Goal: Task Accomplishment & Management: Complete application form

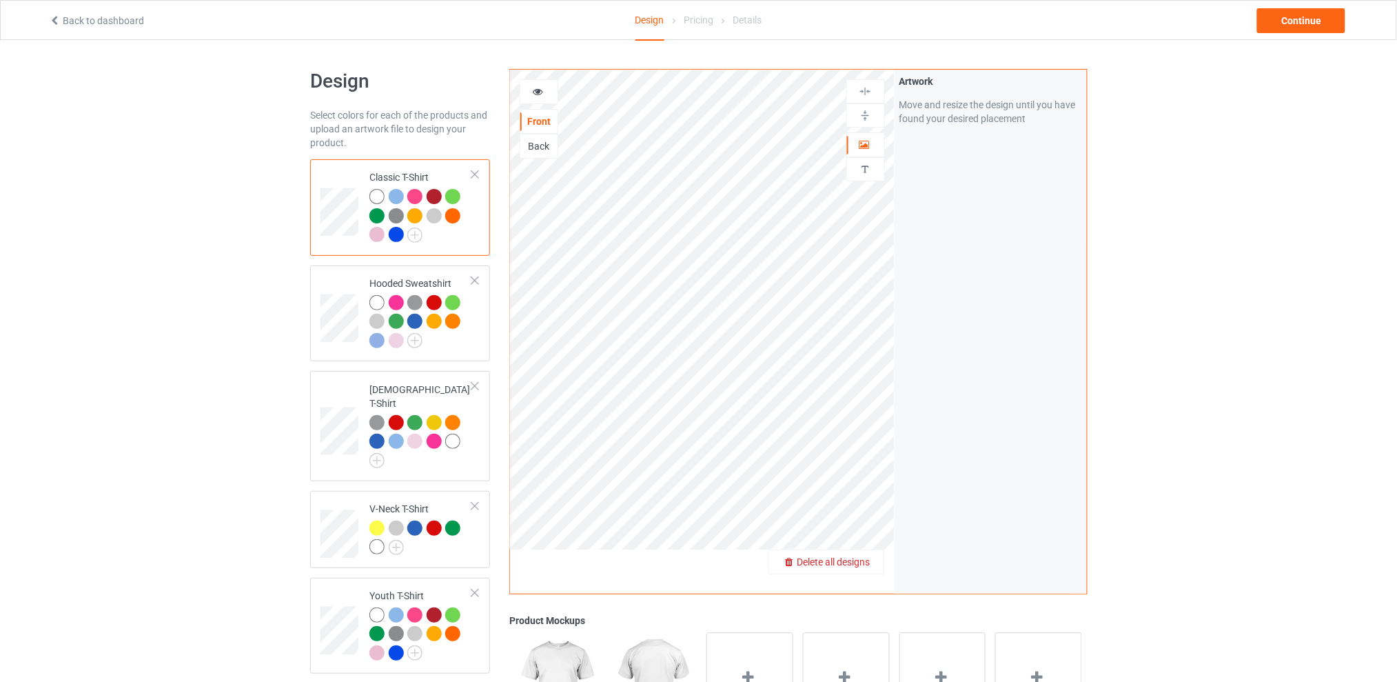
click at [861, 564] on span "Delete all designs" at bounding box center [833, 561] width 73 height 11
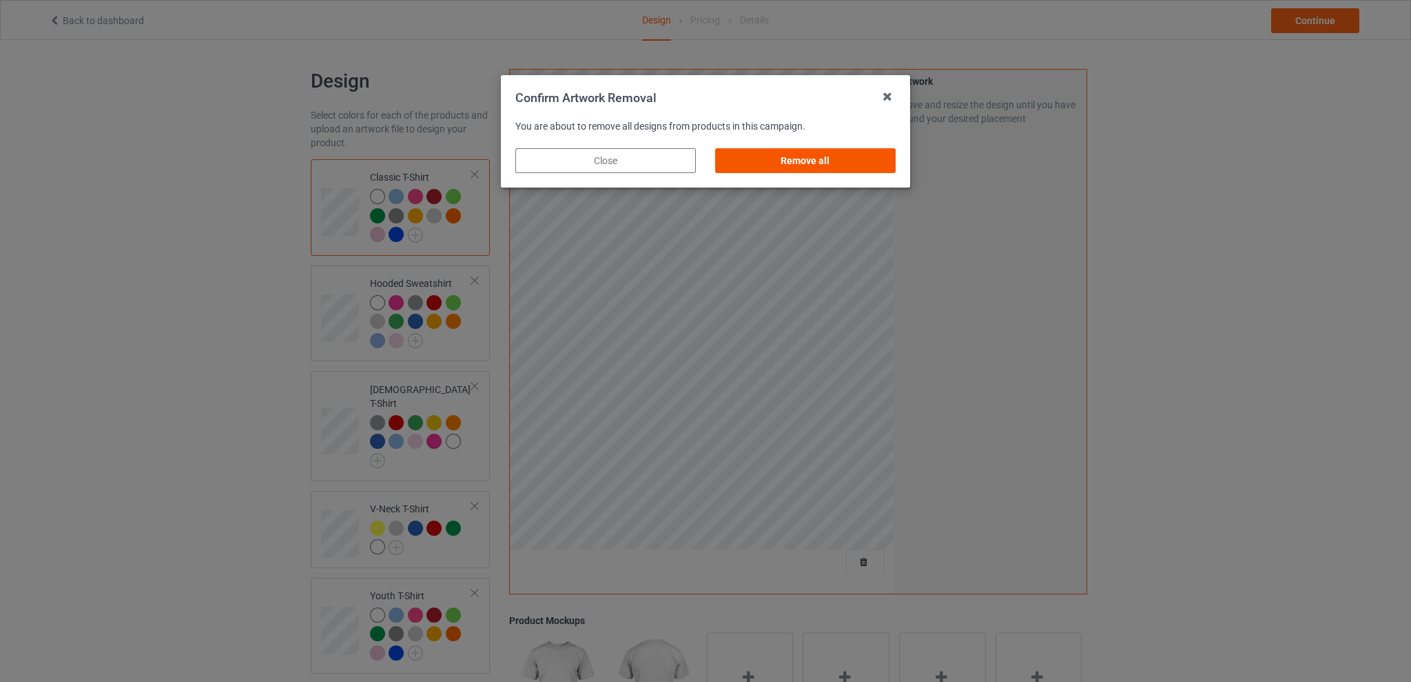
click at [791, 162] on div "Remove all" at bounding box center [805, 160] width 181 height 25
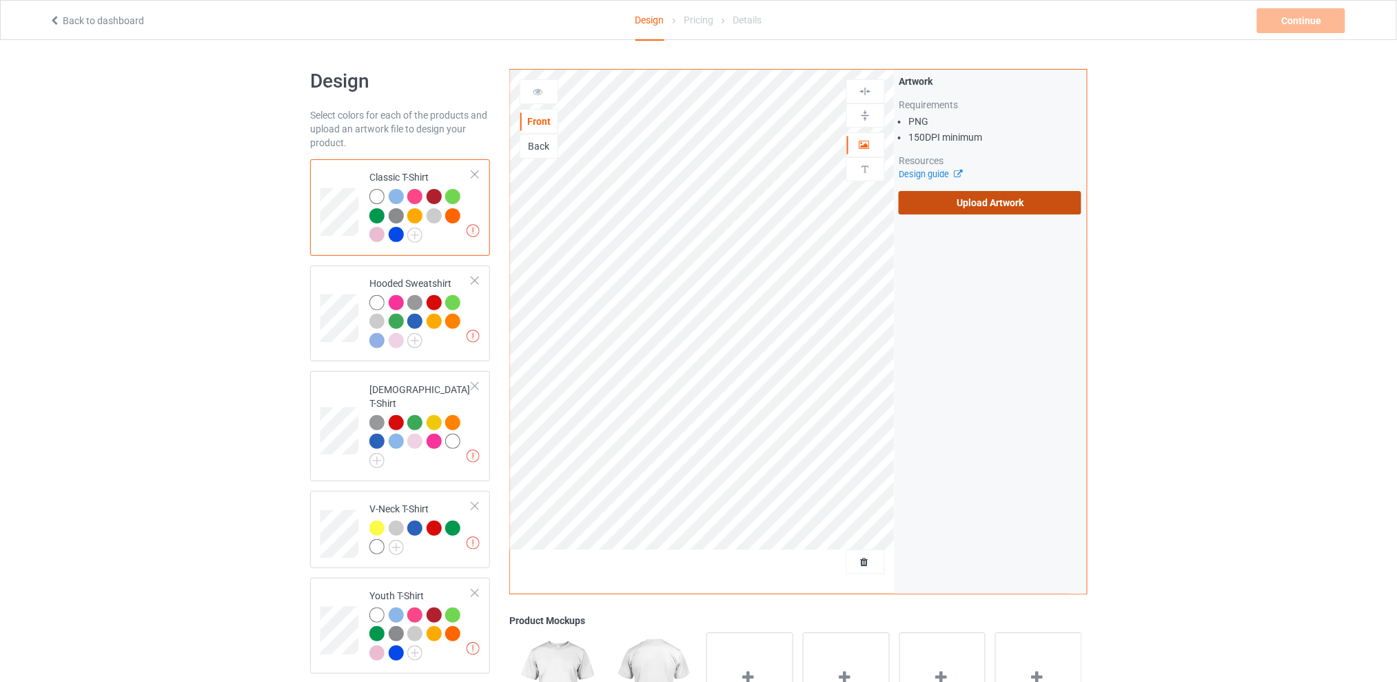
click at [975, 191] on label "Upload Artwork" at bounding box center [990, 202] width 183 height 23
click at [0, 0] on input "Upload Artwork" at bounding box center [0, 0] width 0 height 0
click at [543, 148] on div "Back" at bounding box center [538, 146] width 37 height 14
click at [974, 202] on label "Upload Artwork" at bounding box center [990, 202] width 183 height 23
click at [0, 0] on input "Upload Artwork" at bounding box center [0, 0] width 0 height 0
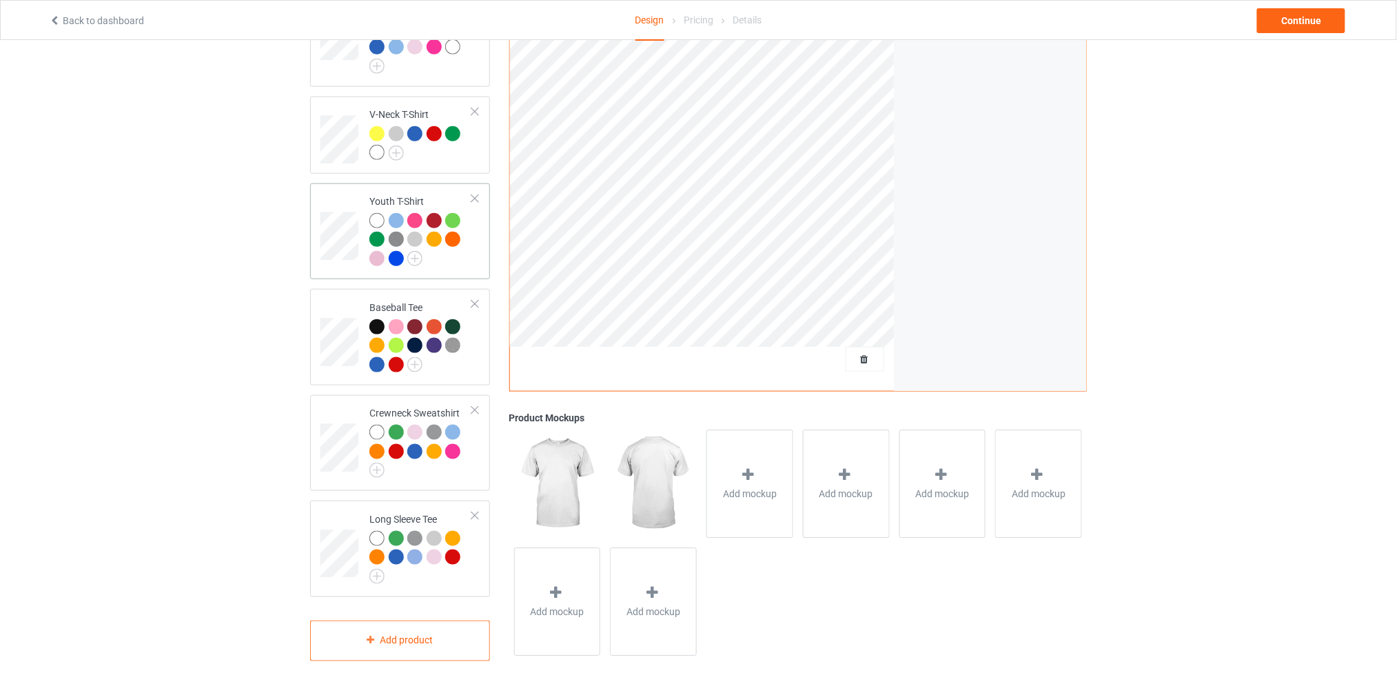
scroll to position [27, 0]
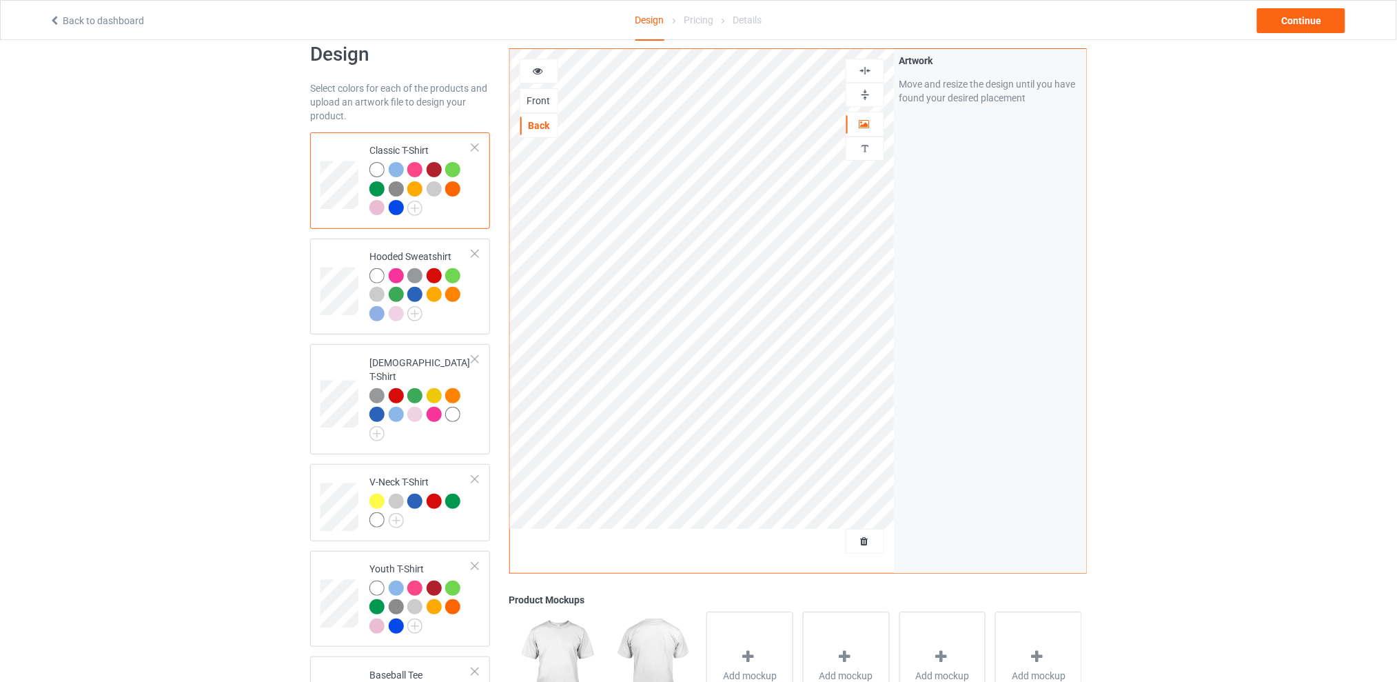
click at [1276, 214] on div "Design Select colors for each of the products and upload an artwork file to des…" at bounding box center [698, 535] width 1397 height 1044
click at [1282, 14] on div "Continue" at bounding box center [1301, 20] width 88 height 25
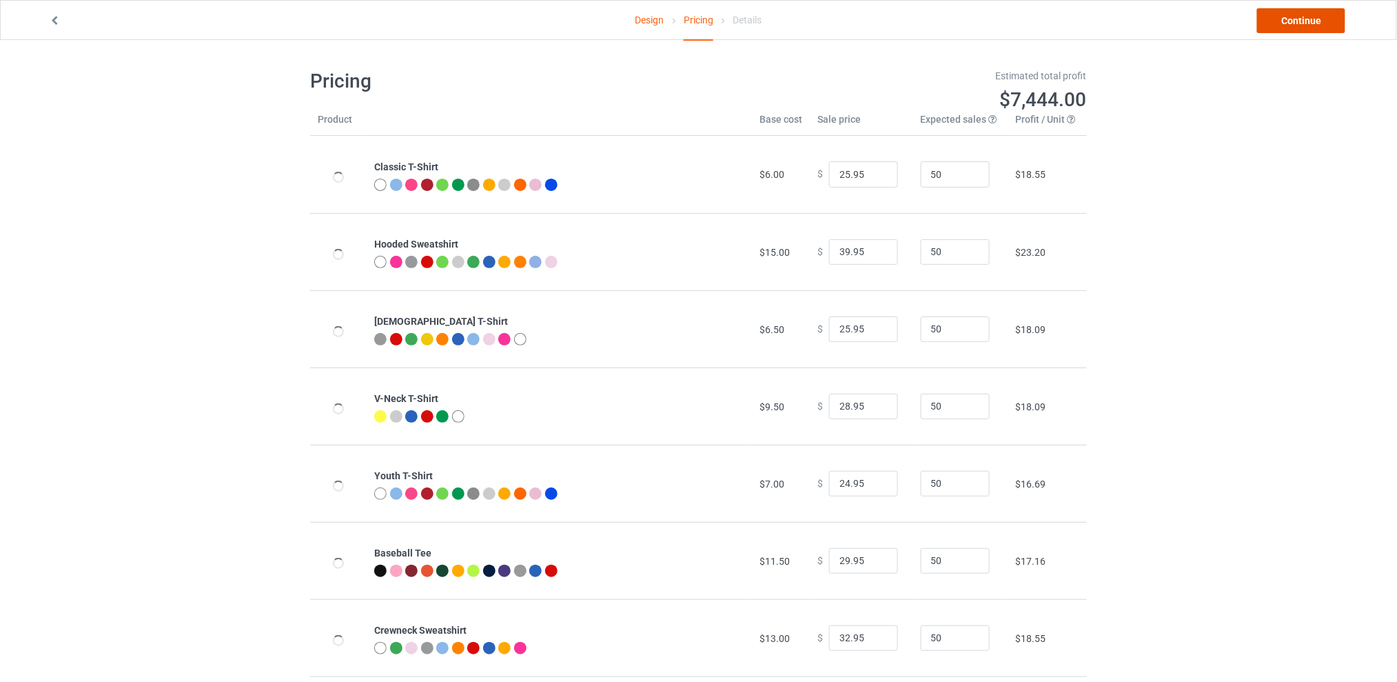
click at [1291, 23] on link "Continue" at bounding box center [1301, 20] width 88 height 25
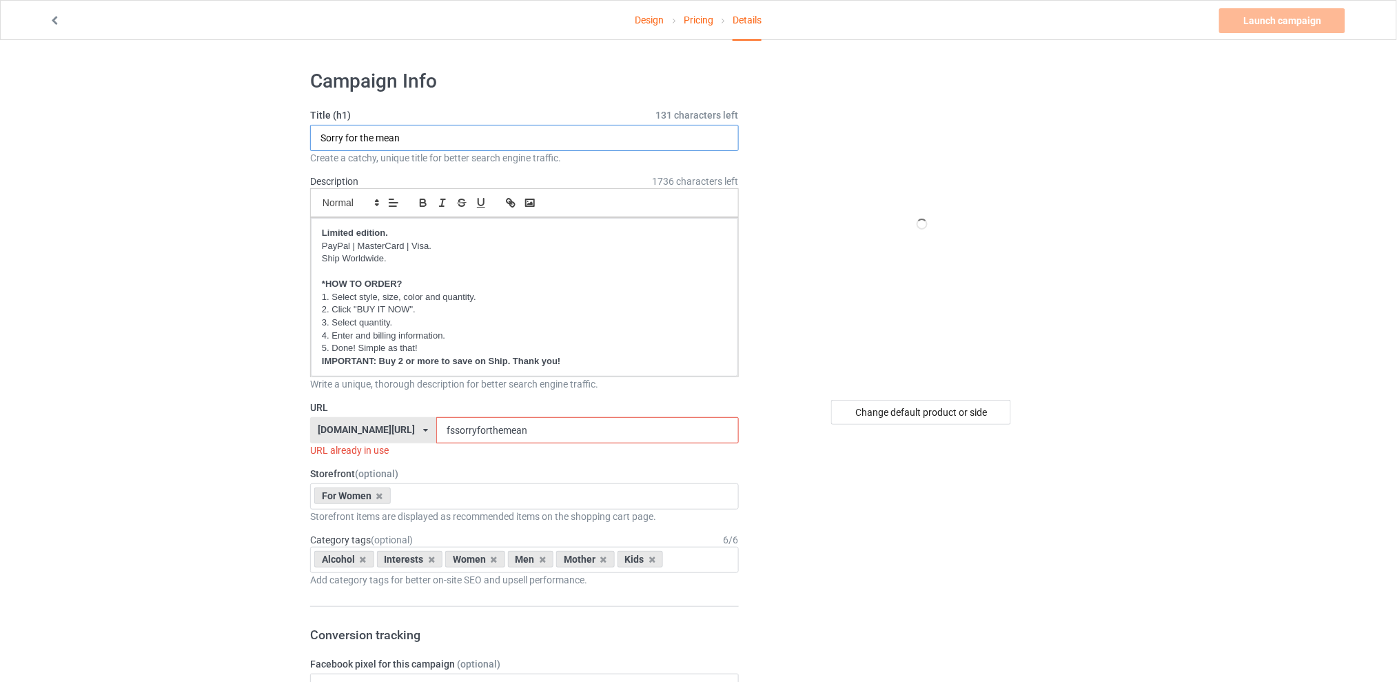
drag, startPoint x: 420, startPoint y: 141, endPoint x: 156, endPoint y: 154, distance: 264.2
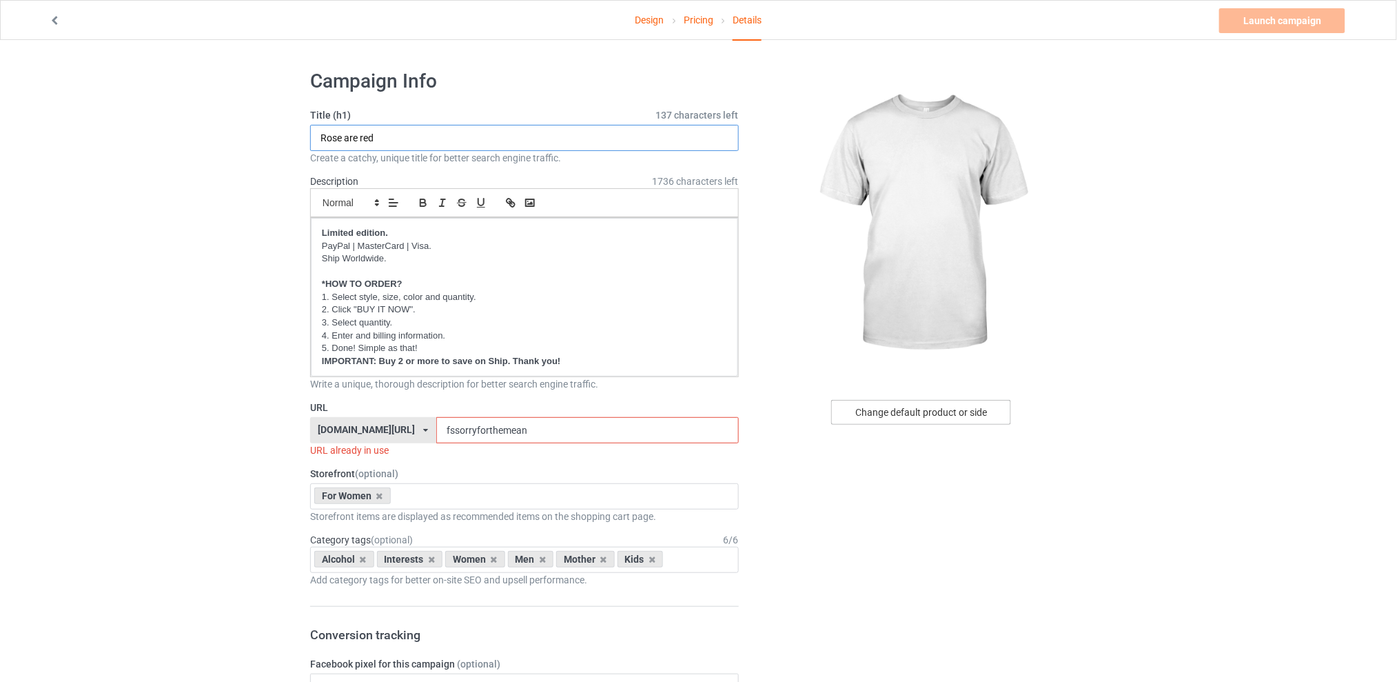
type input "Rose are red"
click at [912, 417] on div "Change default product or side" at bounding box center [921, 412] width 180 height 25
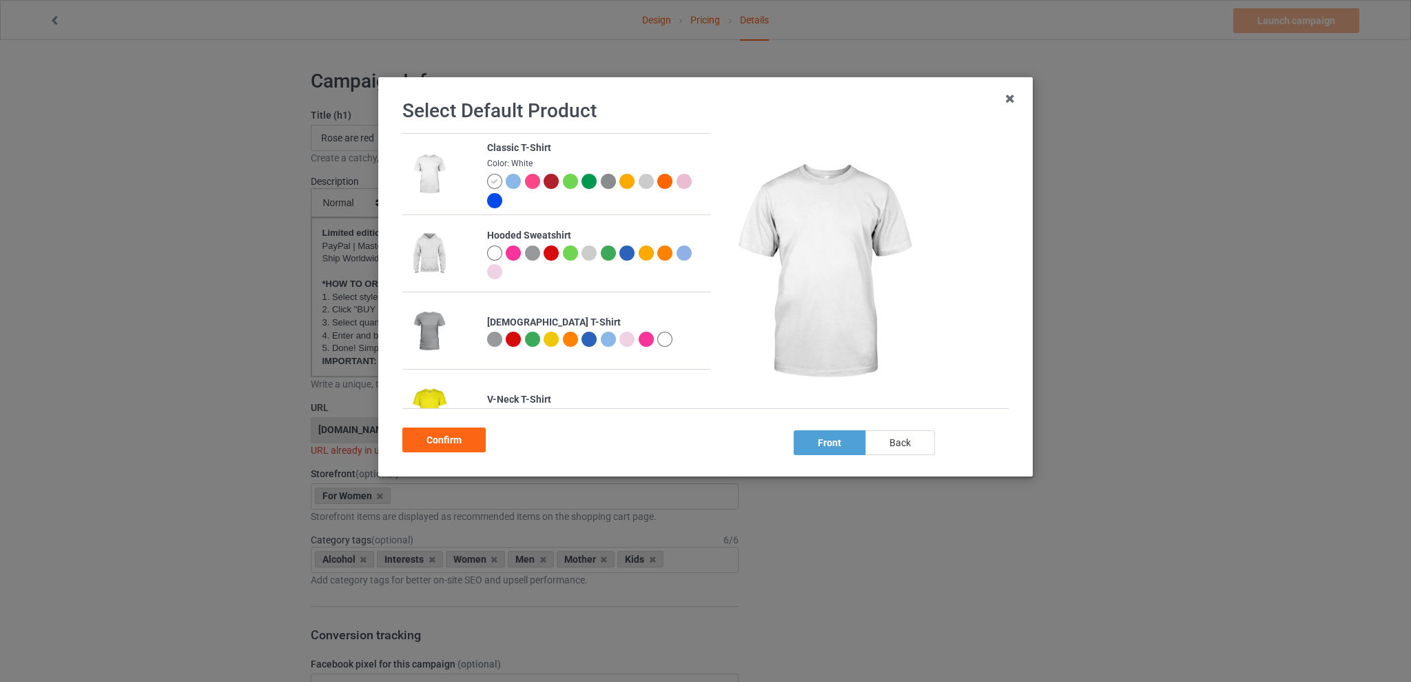
click at [903, 438] on div "back" at bounding box center [901, 442] width 70 height 25
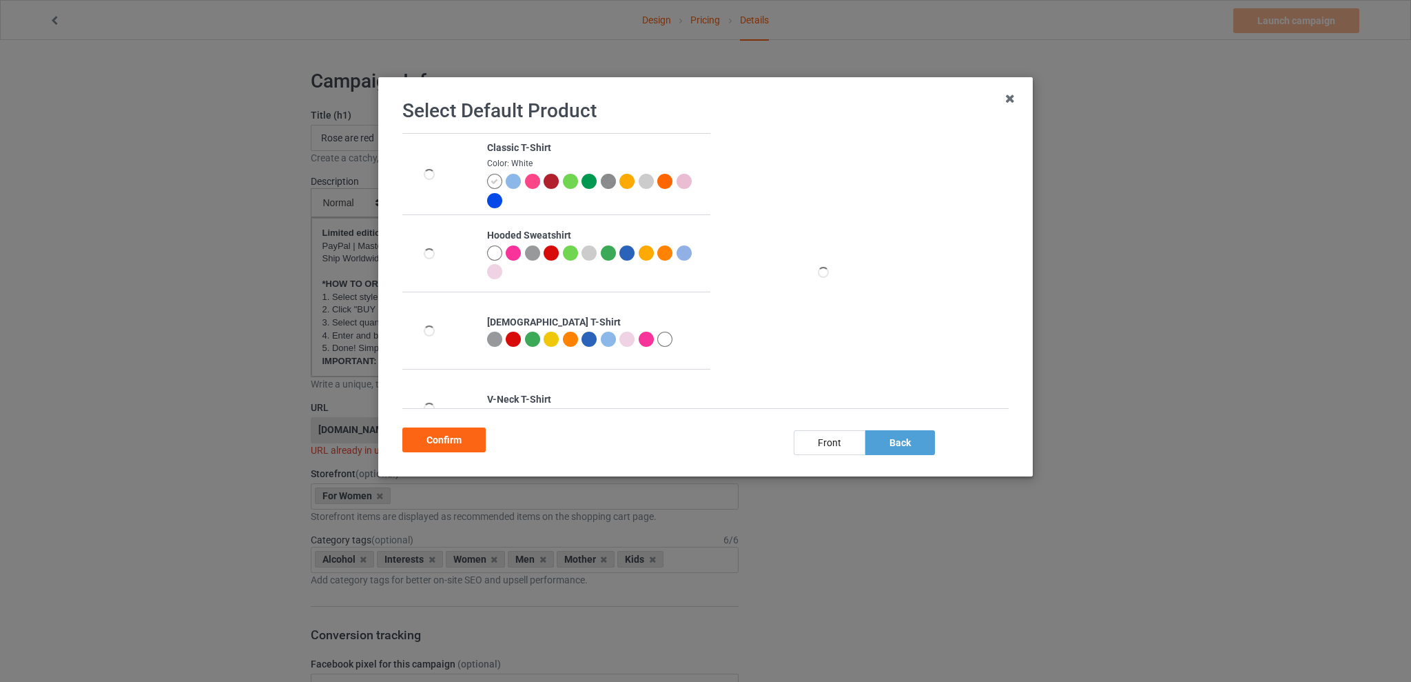
click at [666, 338] on div at bounding box center [664, 338] width 15 height 15
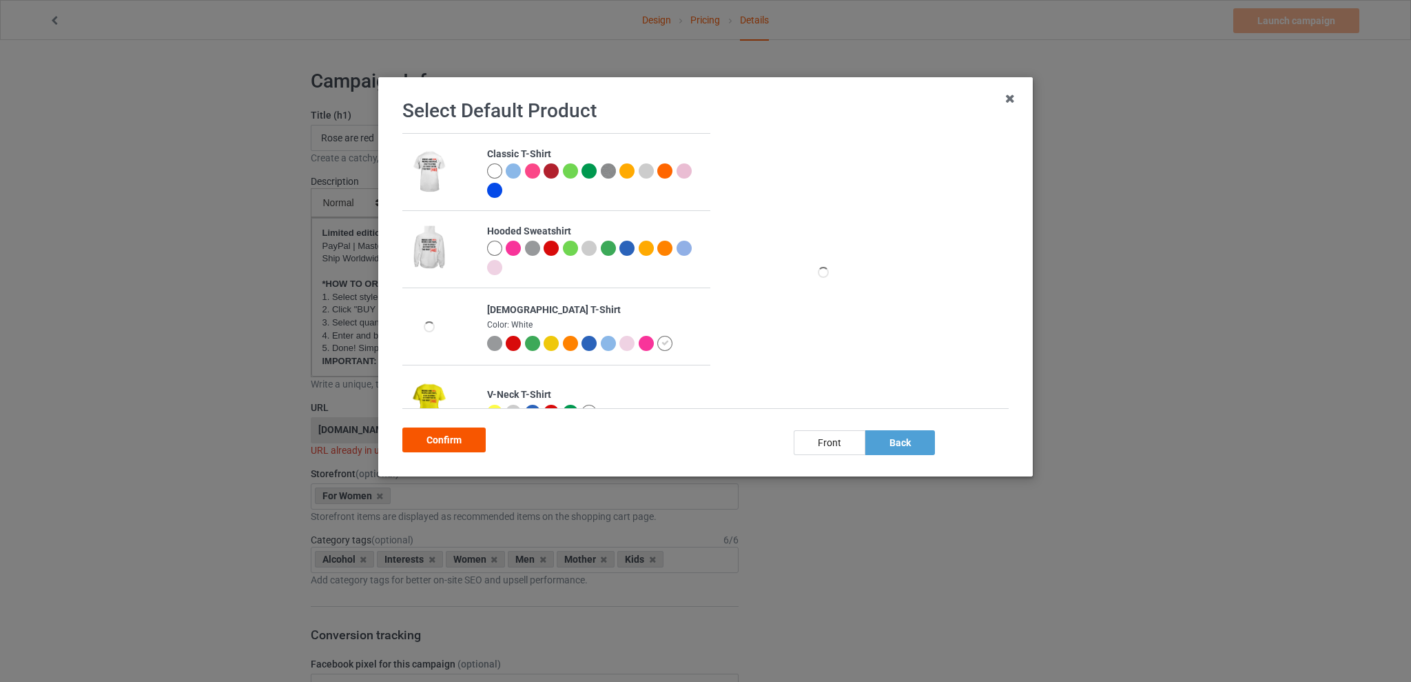
click at [439, 435] on div "Confirm" at bounding box center [443, 439] width 83 height 25
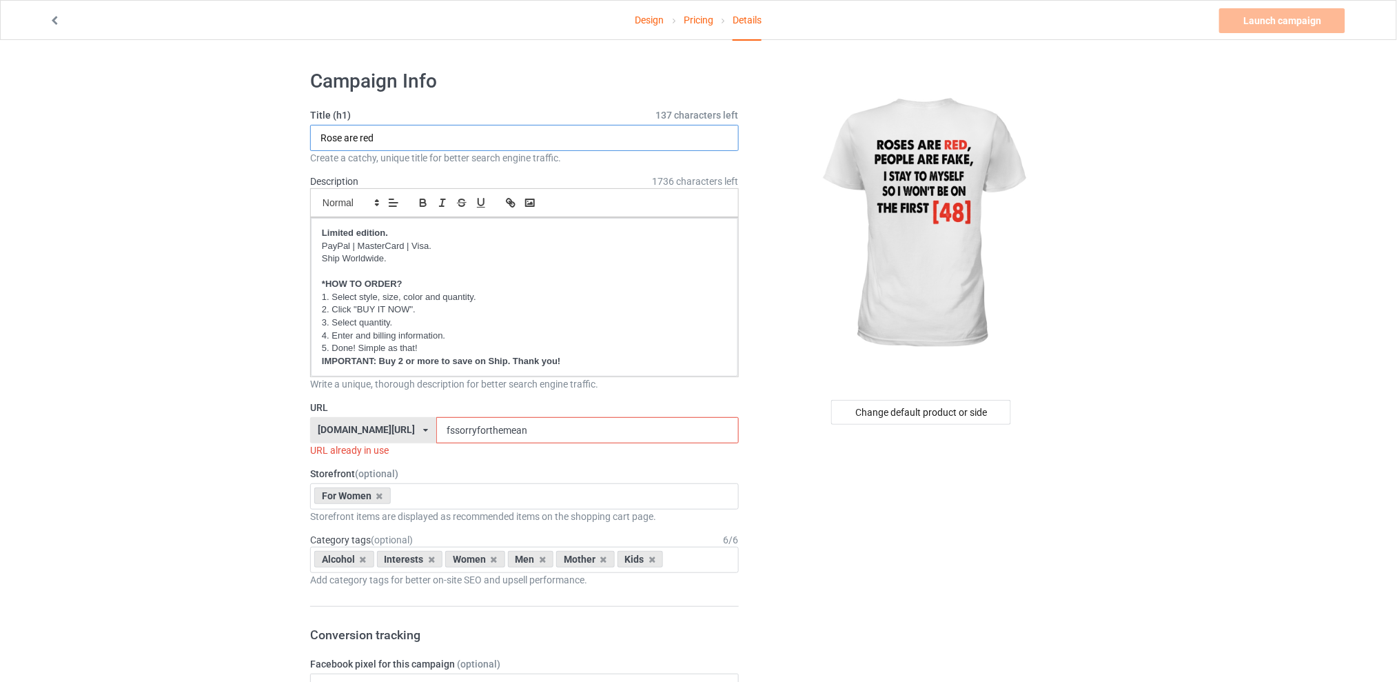
click at [434, 139] on input "Rose are red" at bounding box center [524, 138] width 429 height 26
drag, startPoint x: 546, startPoint y: 428, endPoint x: 395, endPoint y: 429, distance: 151.6
click at [395, 429] on div "[DOMAIN_NAME][URL] [DOMAIN_NAME][URL] [DOMAIN_NAME][URL] [DOMAIN_NAME][URL] 5d7…" at bounding box center [524, 430] width 429 height 26
type input "fs"
click at [401, 132] on input "Rose are red" at bounding box center [524, 138] width 429 height 26
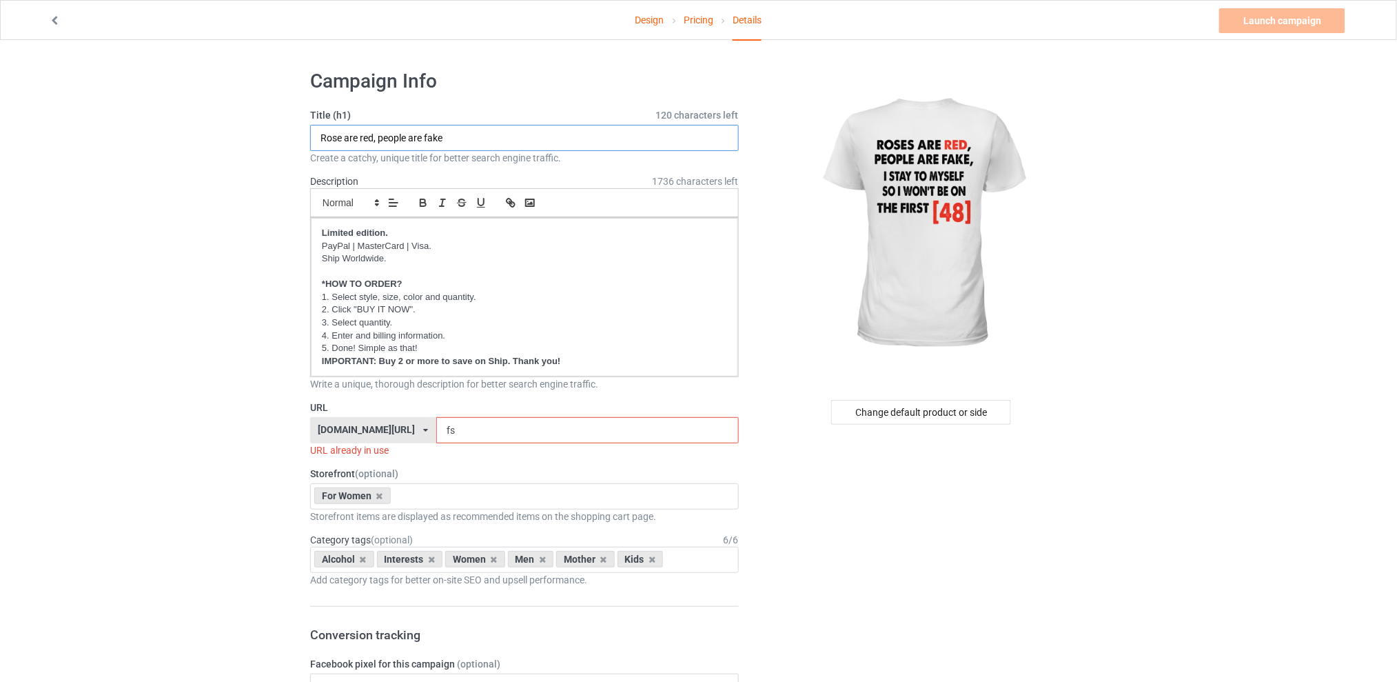
type input "Rose are red, people are fake"
click at [485, 430] on input "fs" at bounding box center [587, 430] width 302 height 26
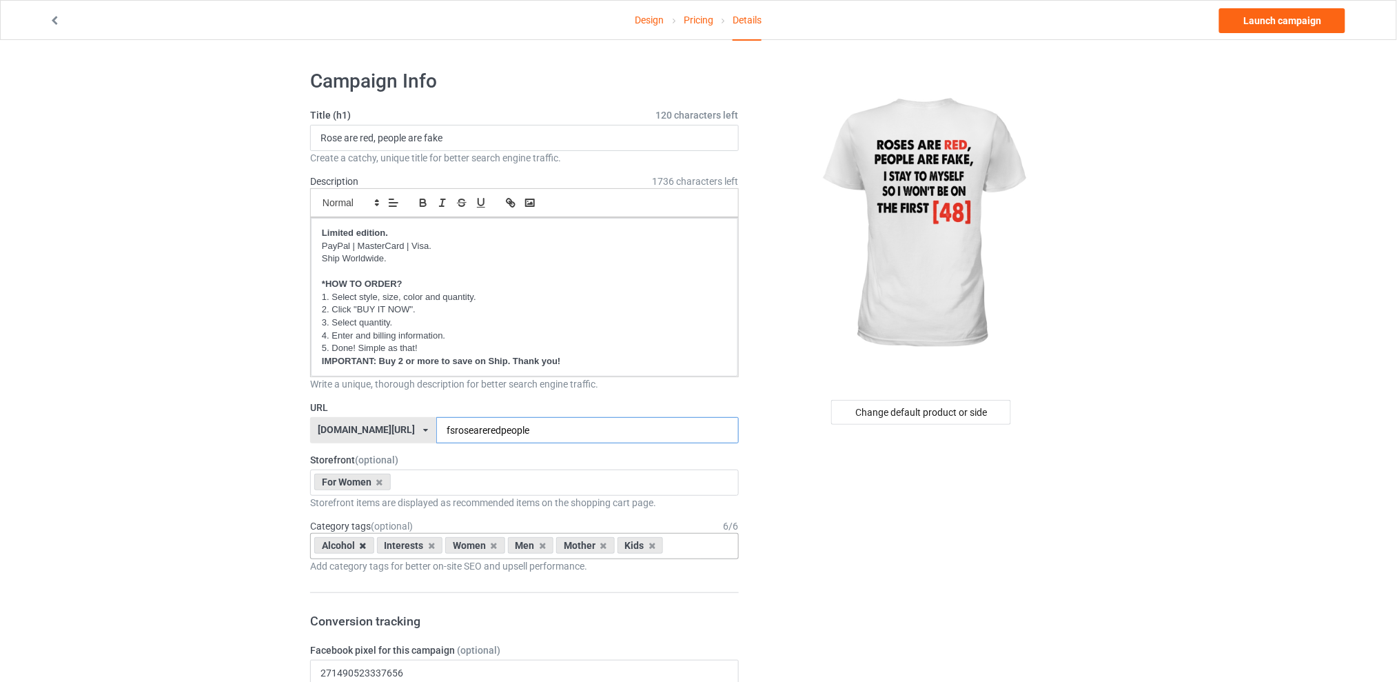
type input "fsroseareredpeople"
click at [362, 545] on icon at bounding box center [363, 545] width 7 height 9
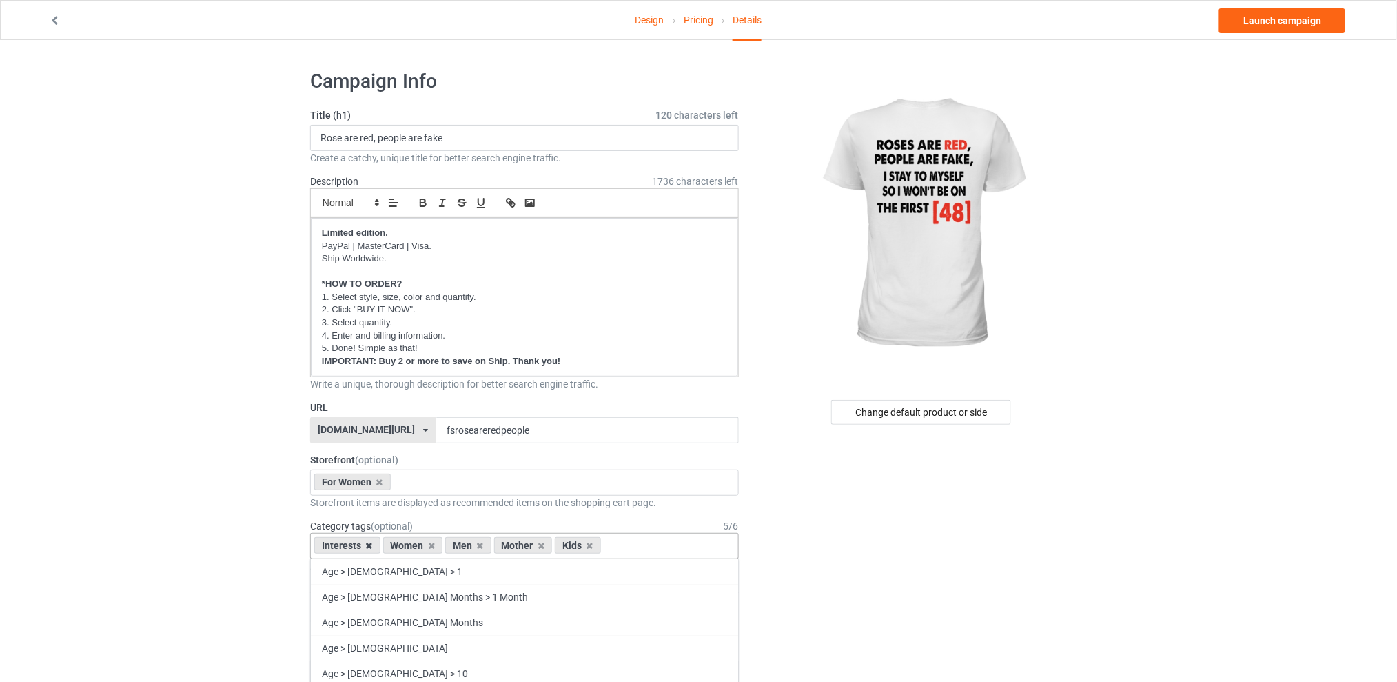
click at [367, 543] on icon at bounding box center [369, 545] width 7 height 9
click at [412, 547] on icon at bounding box center [411, 545] width 7 height 9
click at [422, 542] on icon at bounding box center [423, 545] width 7 height 9
click at [412, 545] on icon at bounding box center [411, 545] width 7 height 9
click at [648, 17] on link "Design" at bounding box center [649, 20] width 29 height 39
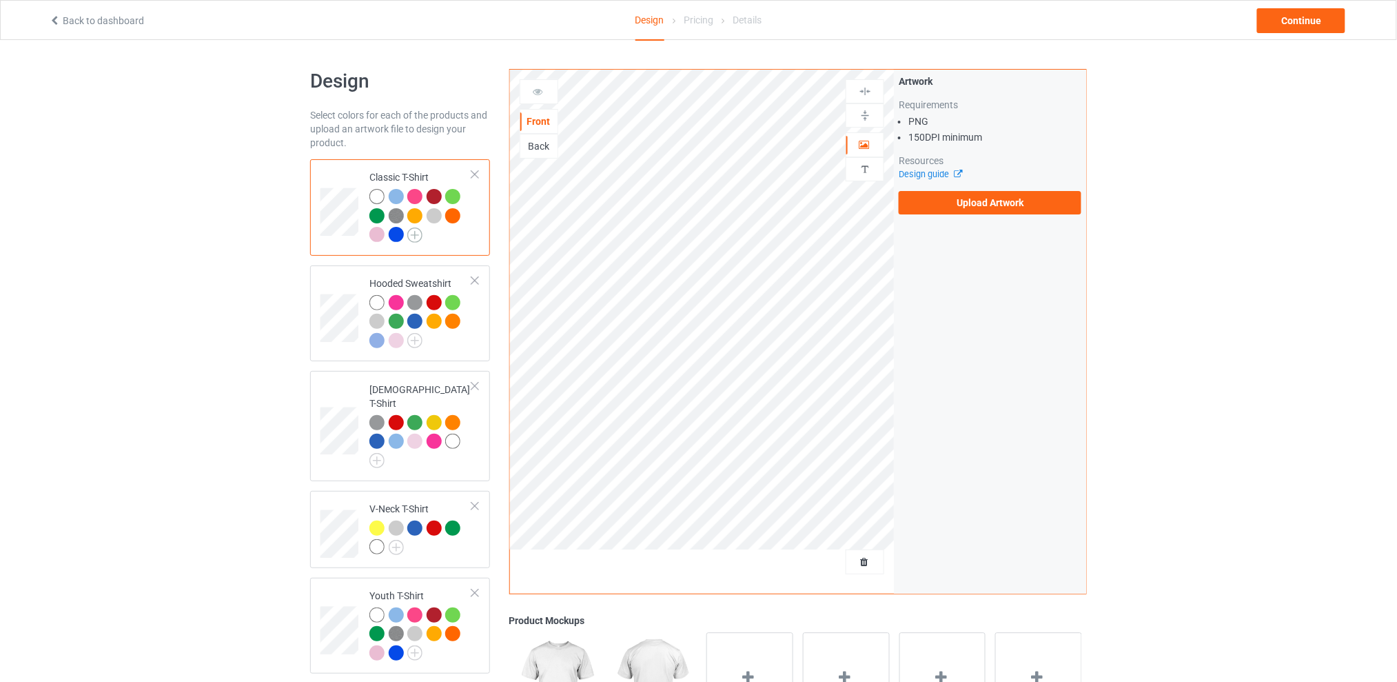
click at [417, 233] on img at bounding box center [414, 234] width 15 height 15
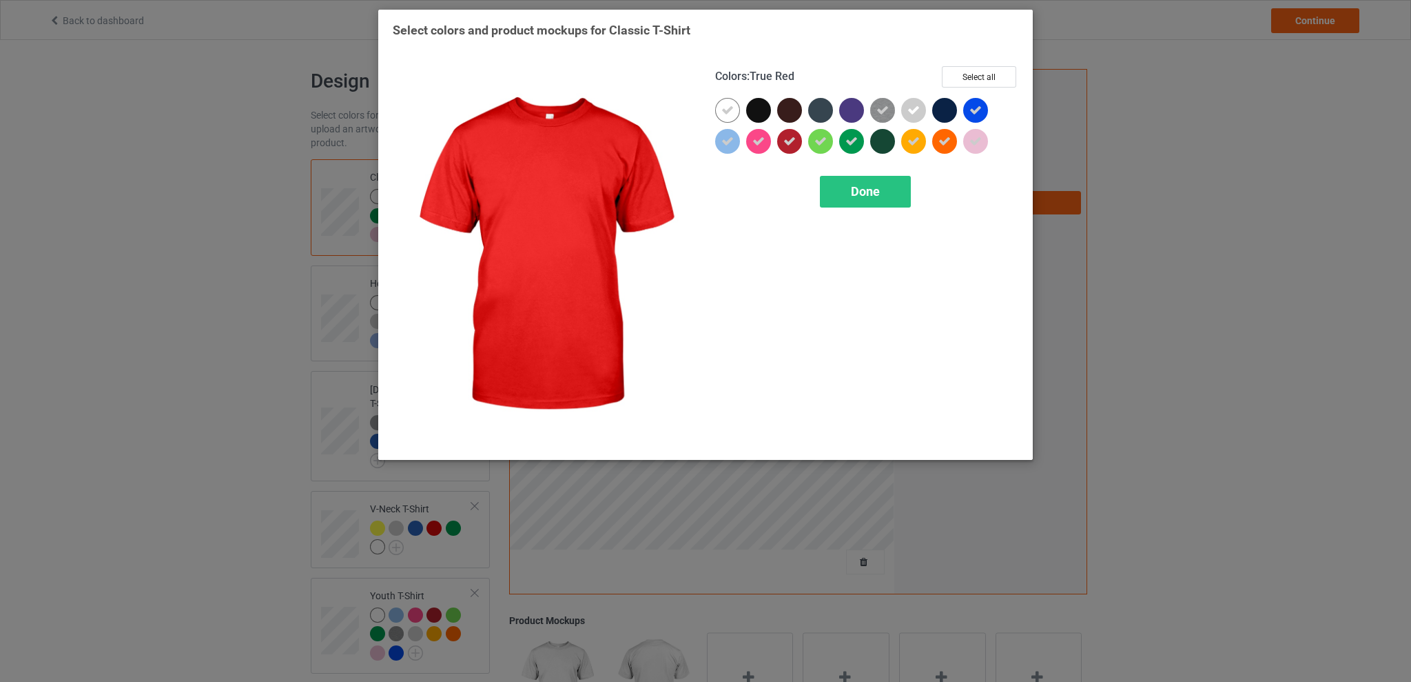
click at [792, 139] on icon at bounding box center [790, 141] width 12 height 12
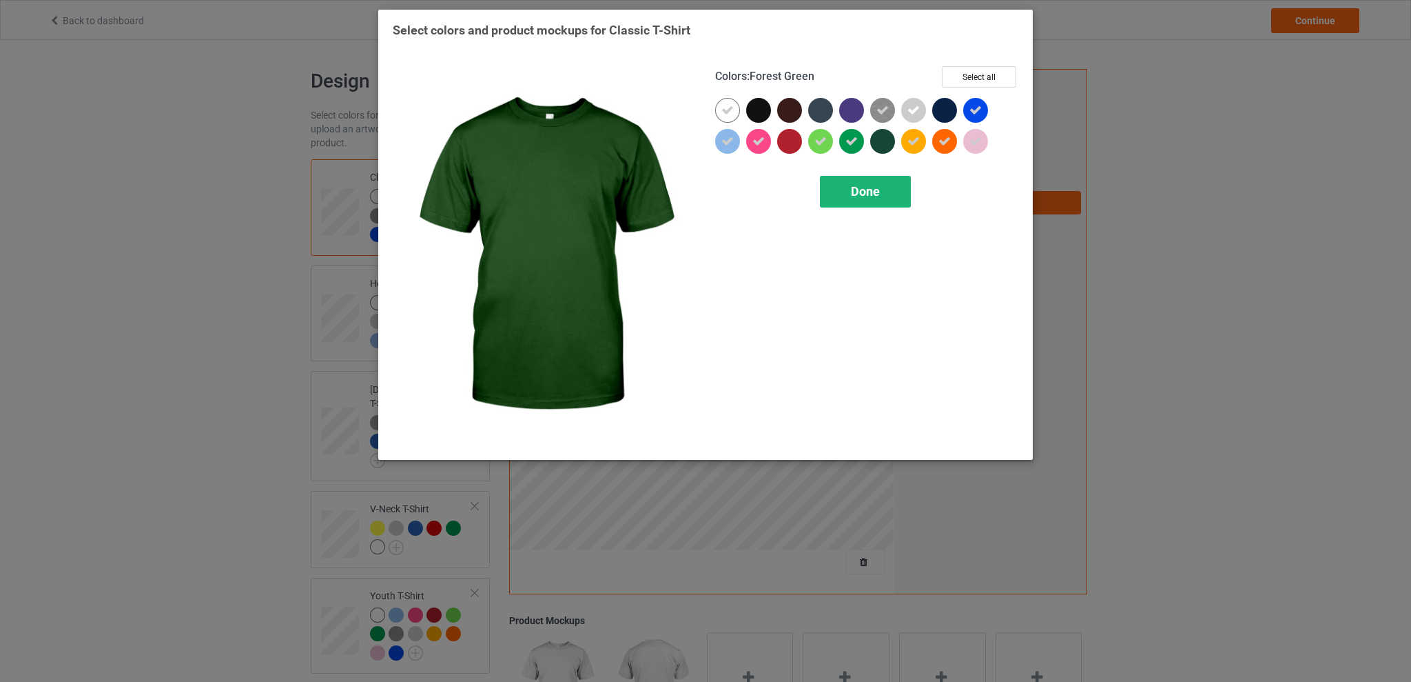
click at [863, 185] on span "Done" at bounding box center [865, 191] width 29 height 14
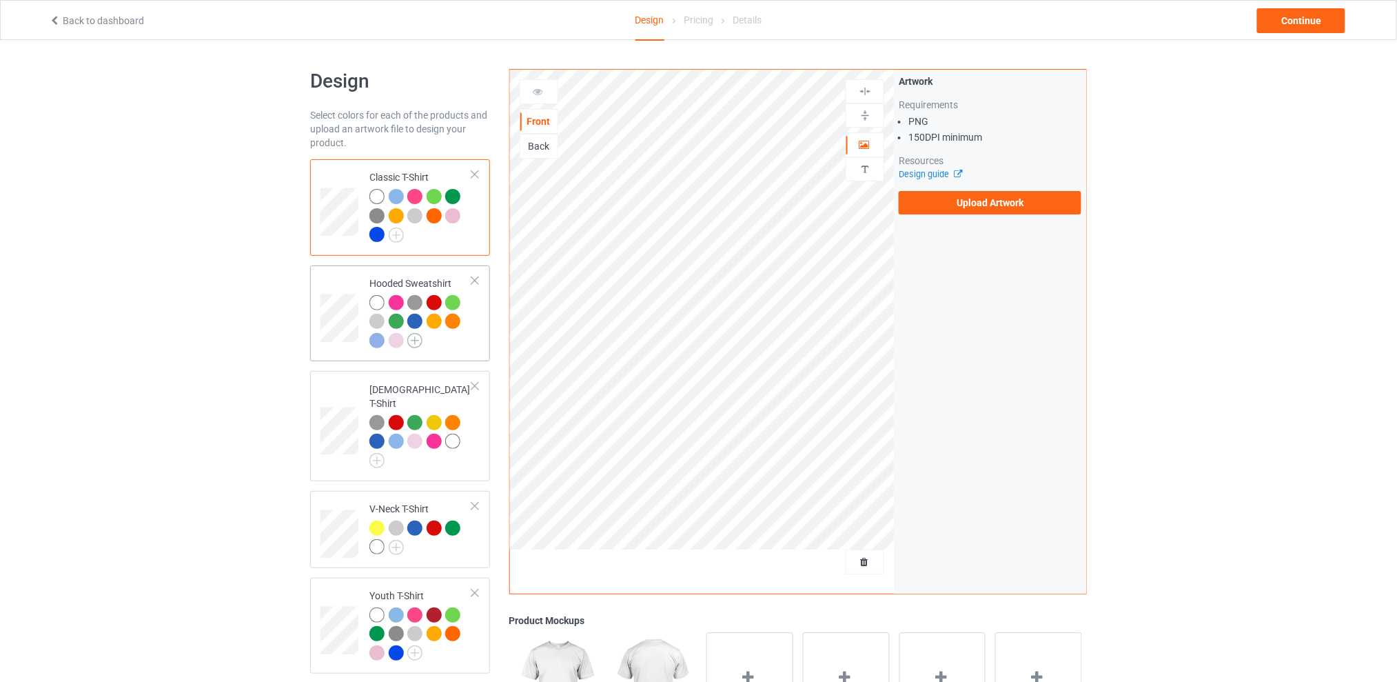
click at [410, 340] on img at bounding box center [414, 340] width 15 height 15
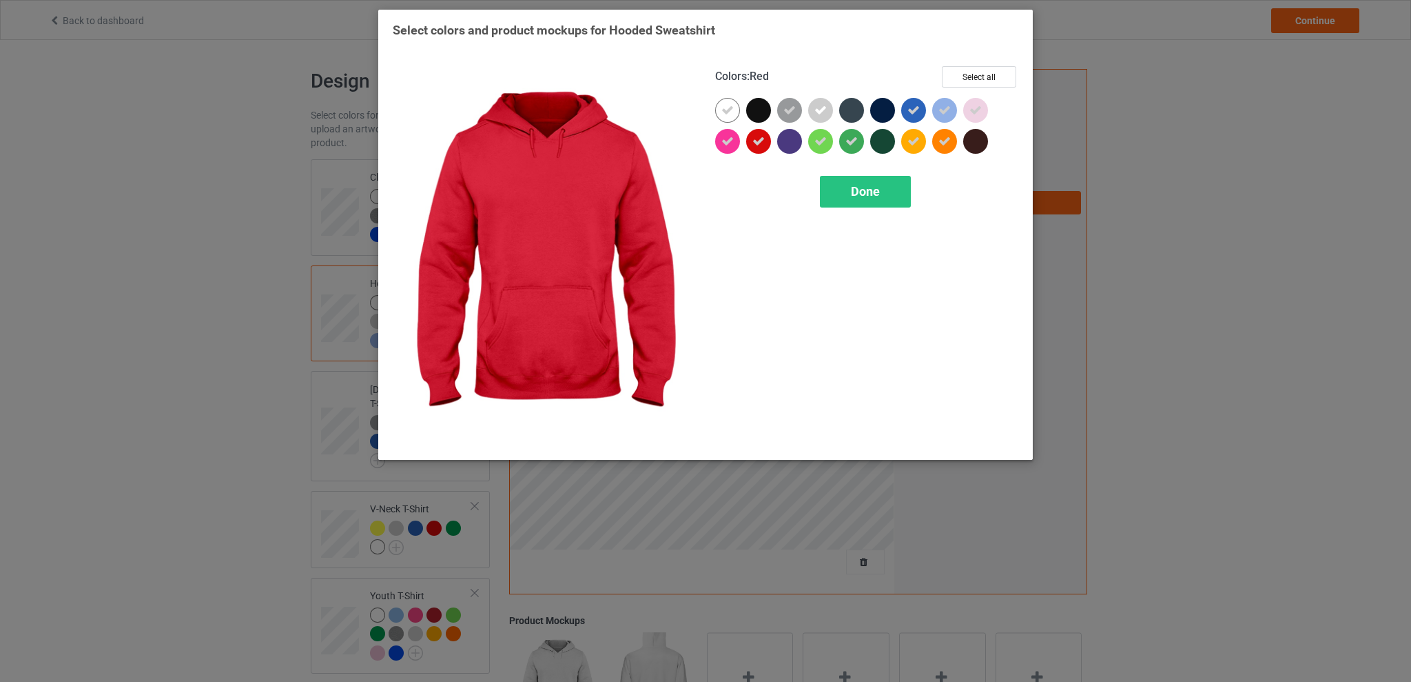
click at [759, 136] on icon at bounding box center [758, 141] width 12 height 12
click at [857, 194] on span "Done" at bounding box center [865, 191] width 29 height 14
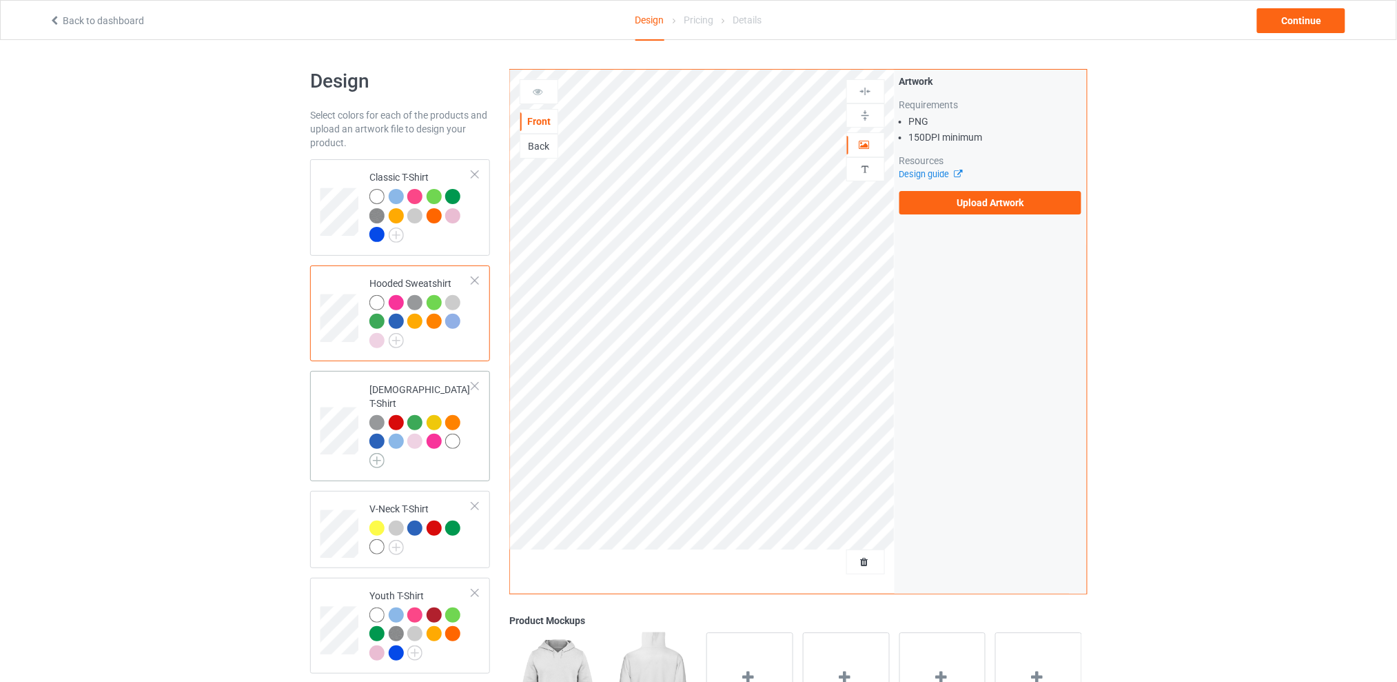
click at [382, 453] on img at bounding box center [376, 460] width 15 height 15
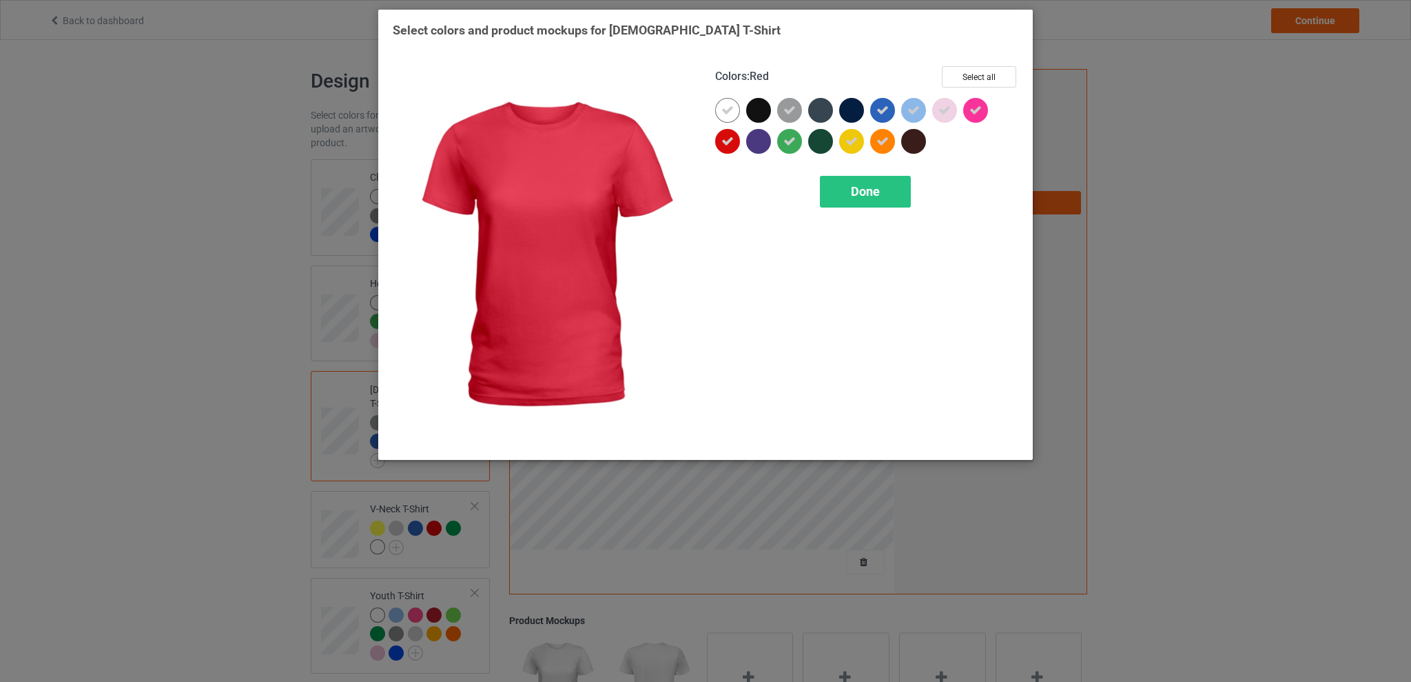
click at [726, 145] on icon at bounding box center [727, 141] width 12 height 12
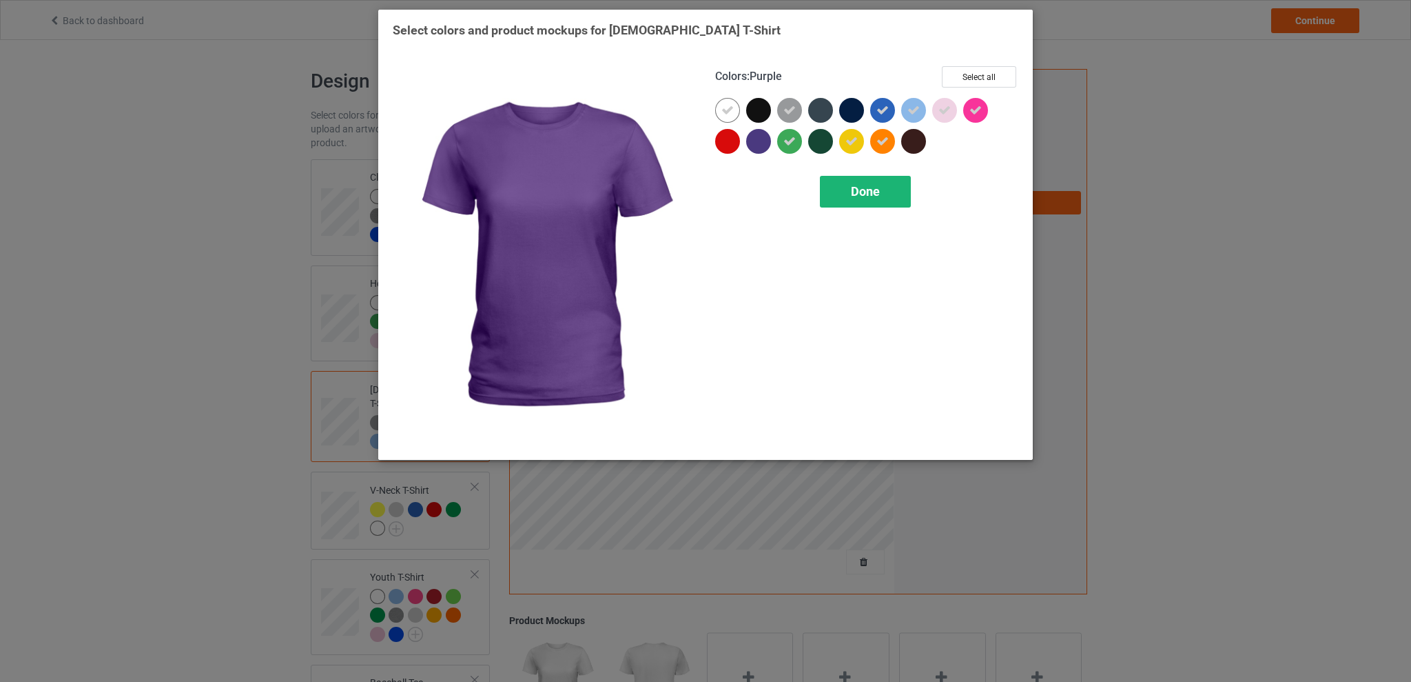
click at [866, 194] on span "Done" at bounding box center [865, 191] width 29 height 14
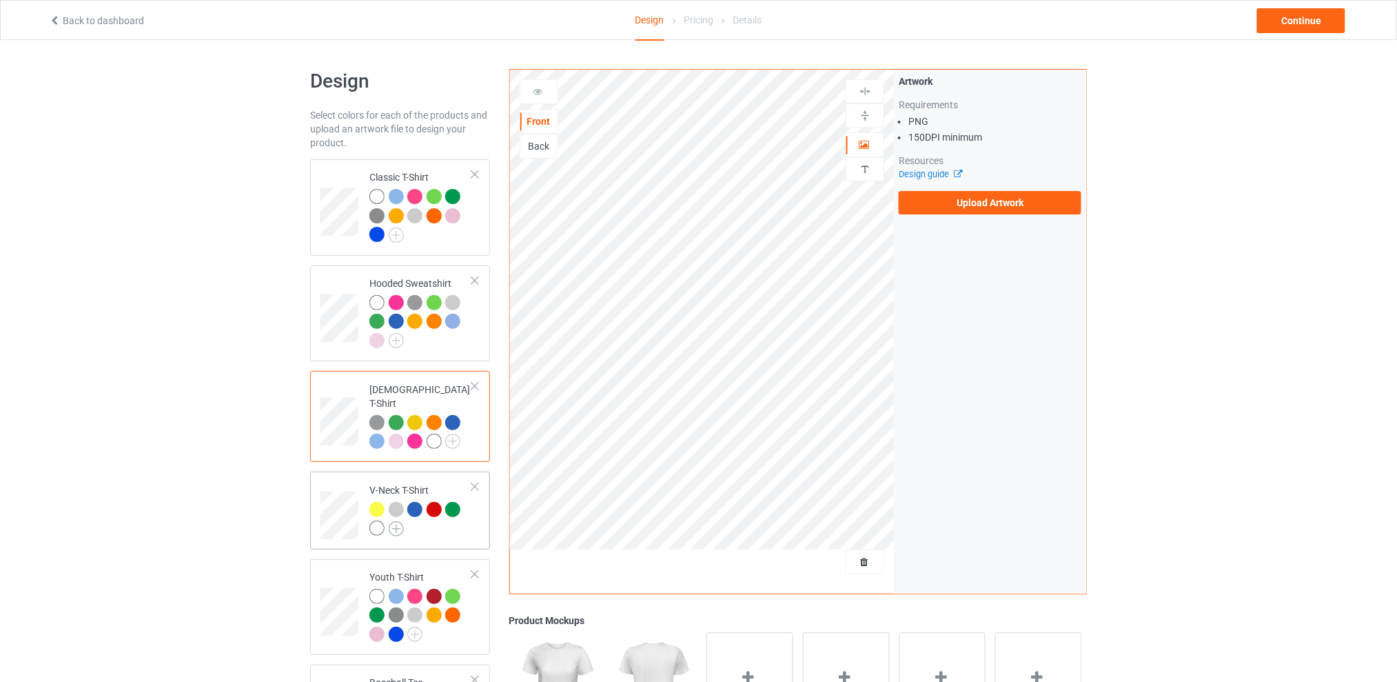
click at [393, 521] on img at bounding box center [396, 528] width 15 height 15
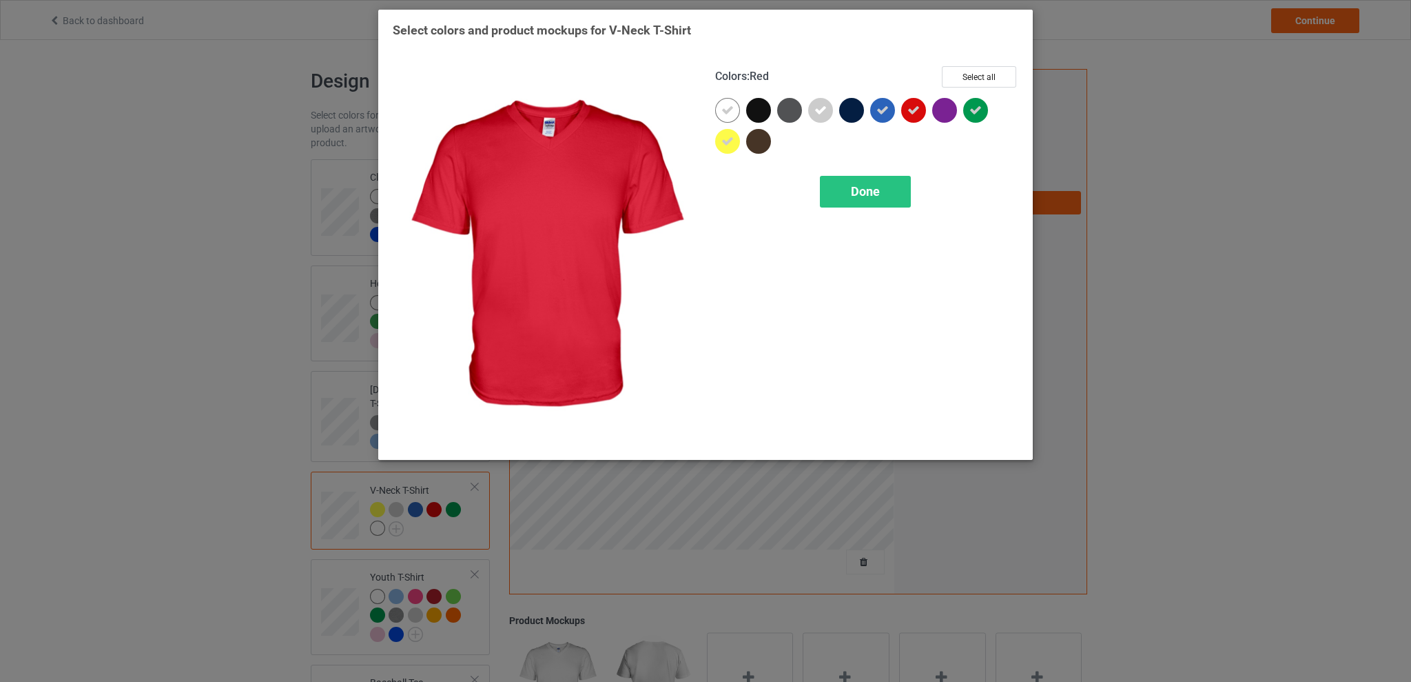
click at [913, 109] on icon at bounding box center [914, 110] width 12 height 12
click at [876, 192] on span "Done" at bounding box center [865, 191] width 29 height 14
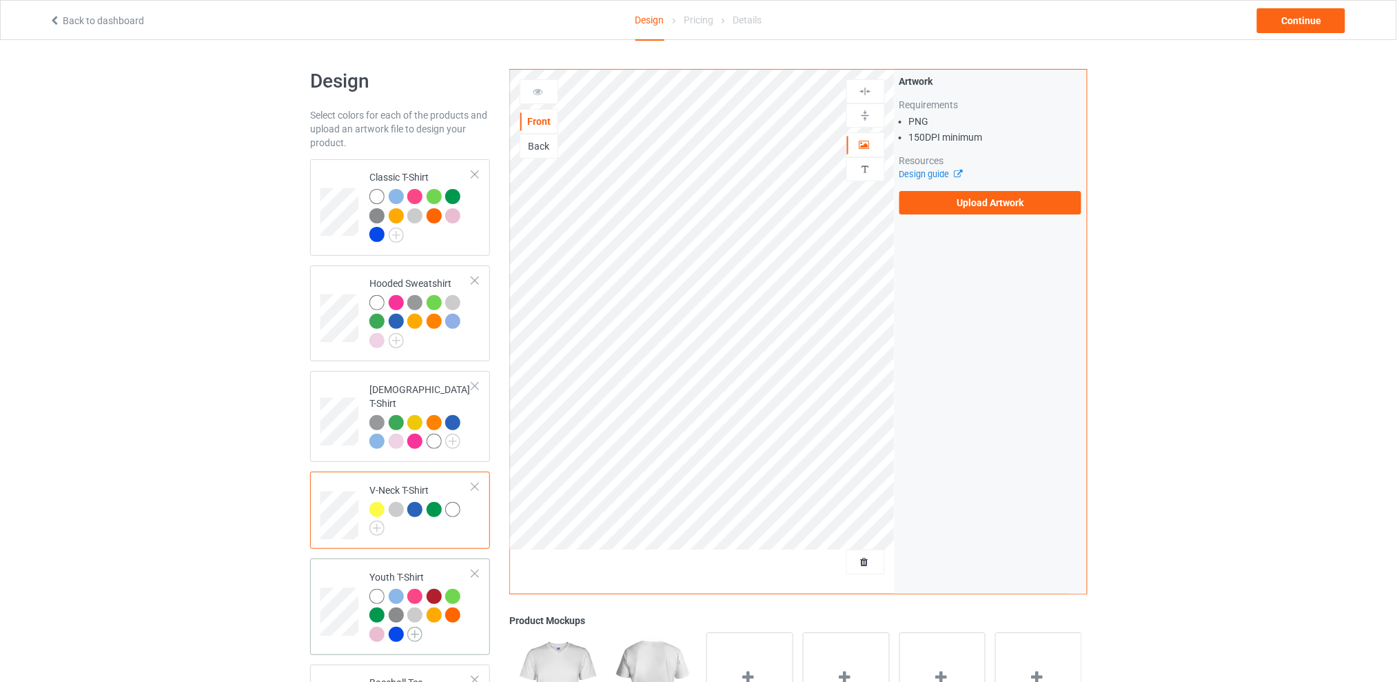
click at [413, 626] on img at bounding box center [414, 633] width 15 height 15
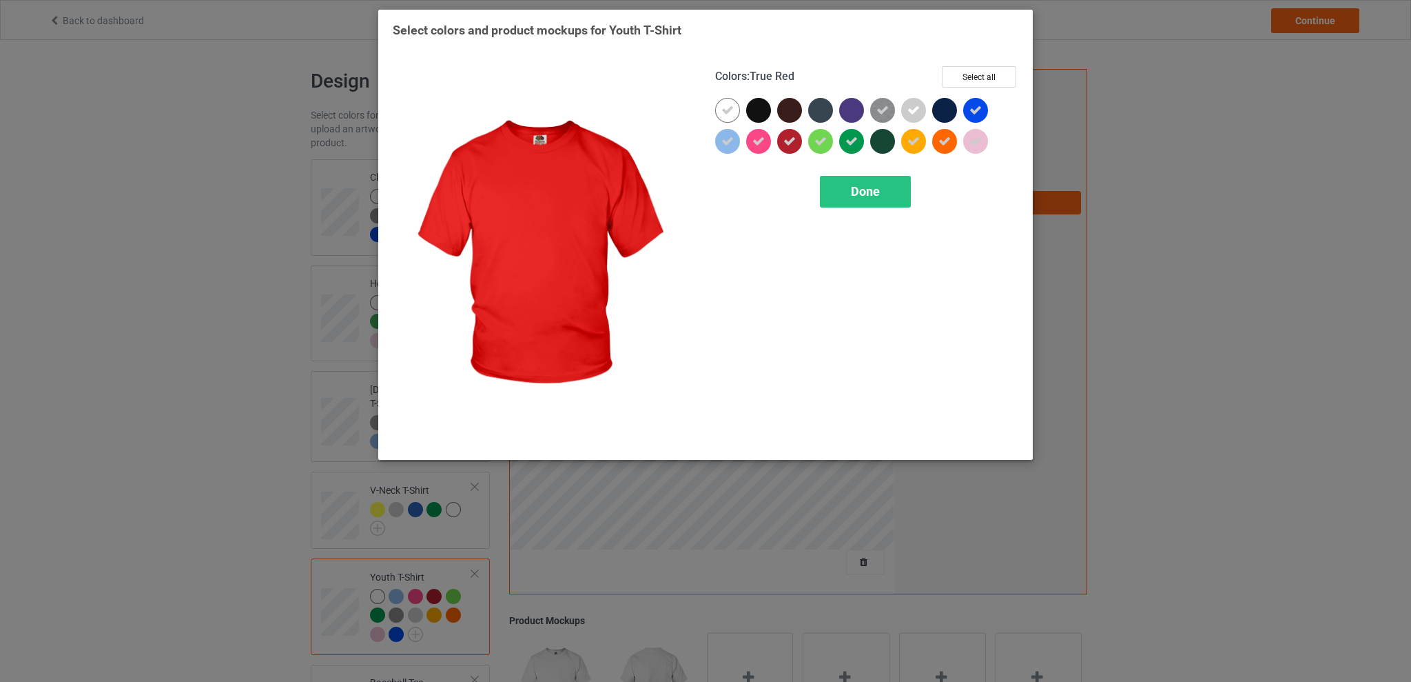
click at [783, 141] on div at bounding box center [789, 141] width 25 height 25
click at [860, 185] on span "Done" at bounding box center [865, 191] width 29 height 14
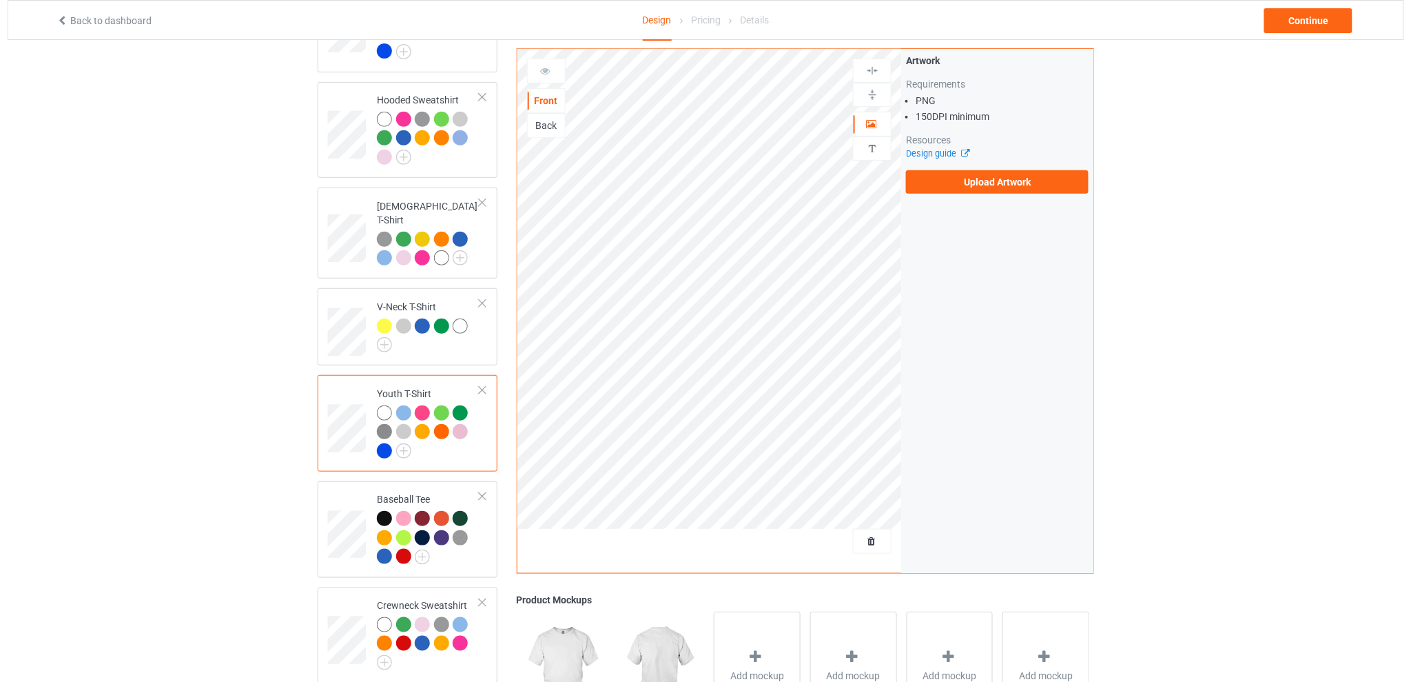
scroll to position [376, 0]
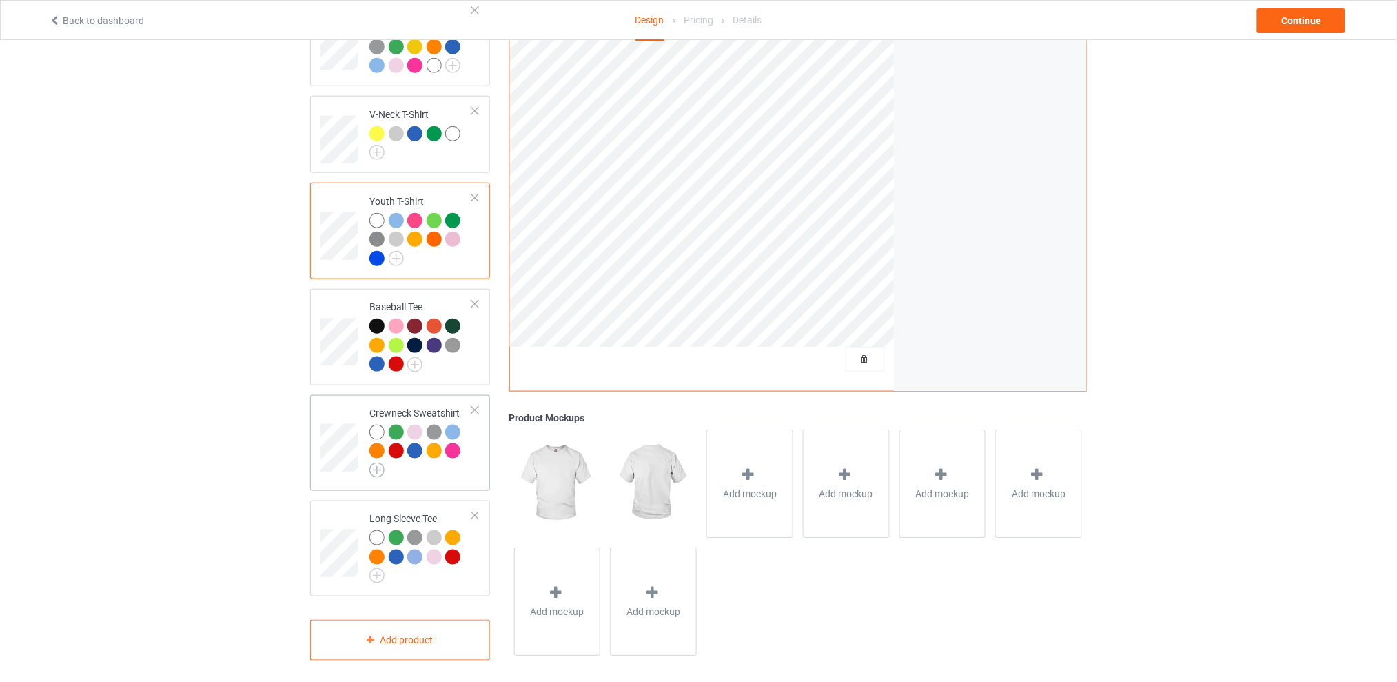
click at [378, 463] on img at bounding box center [376, 469] width 15 height 15
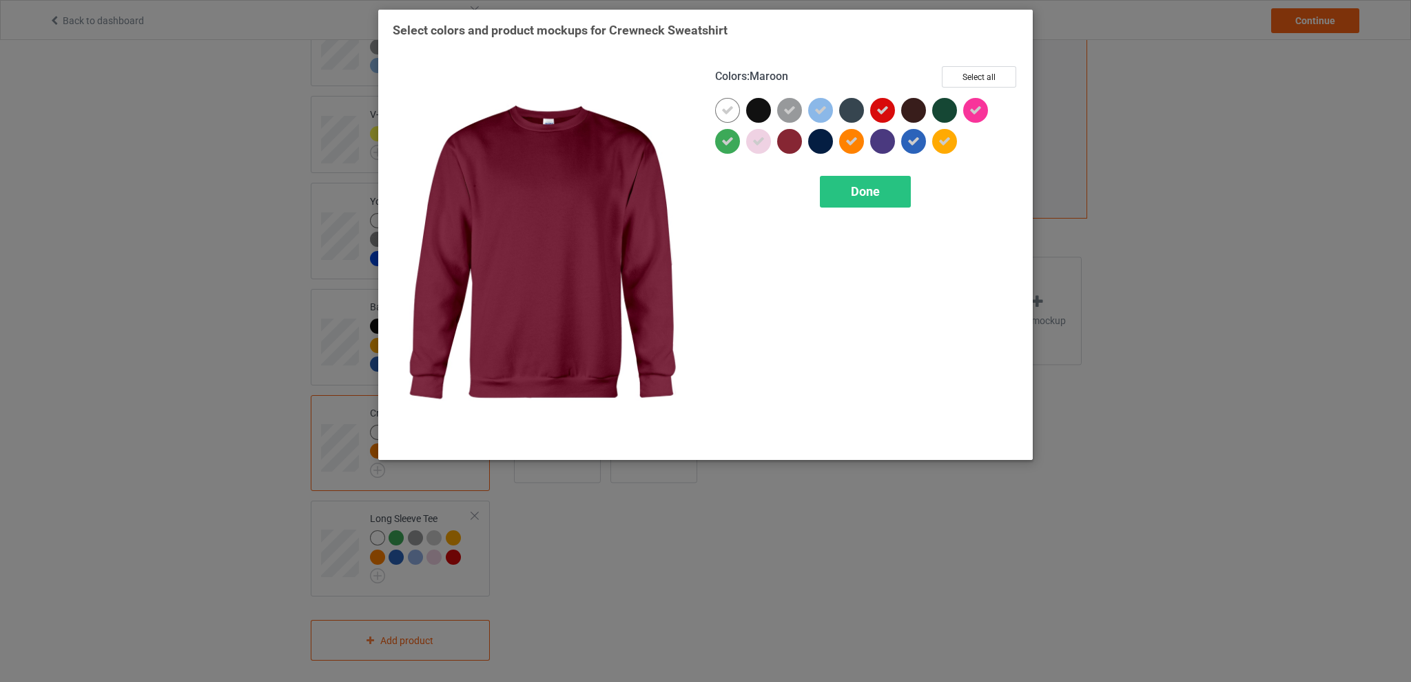
click at [794, 144] on div at bounding box center [789, 141] width 25 height 25
click at [791, 141] on icon at bounding box center [790, 141] width 12 height 12
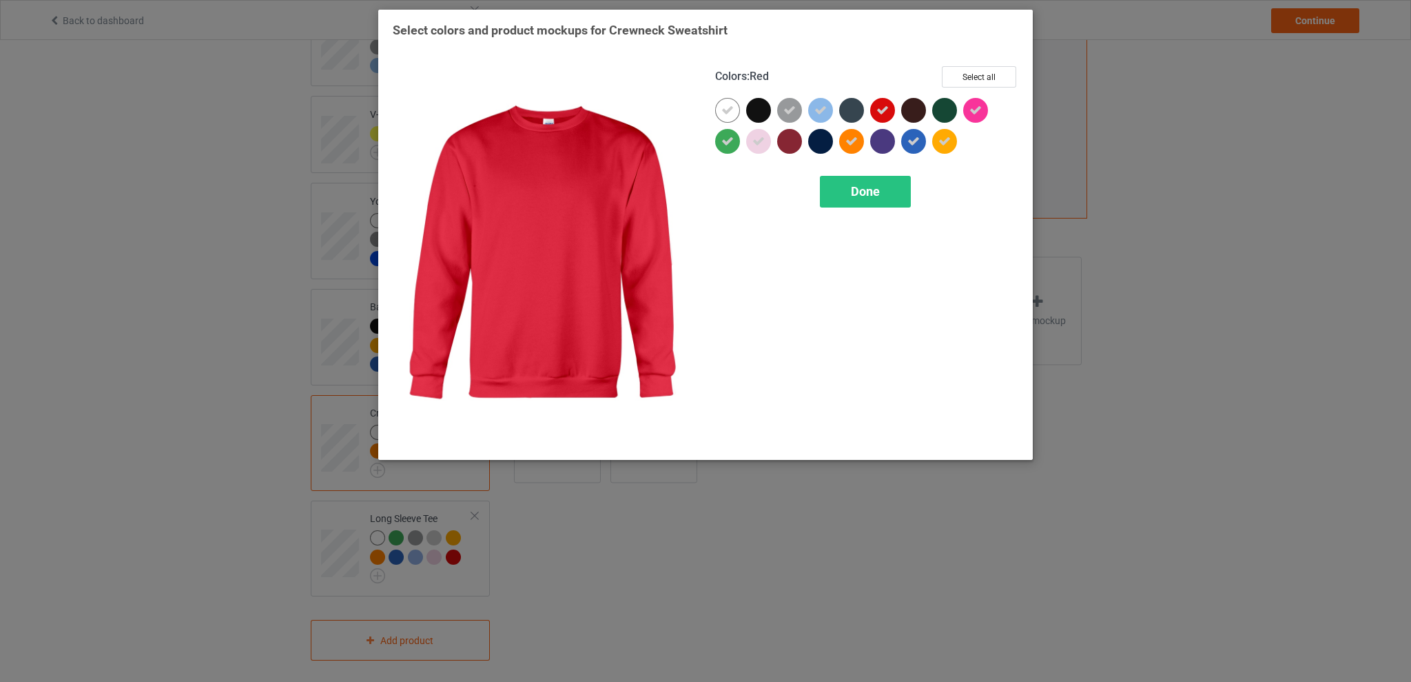
click at [880, 106] on icon at bounding box center [883, 110] width 12 height 12
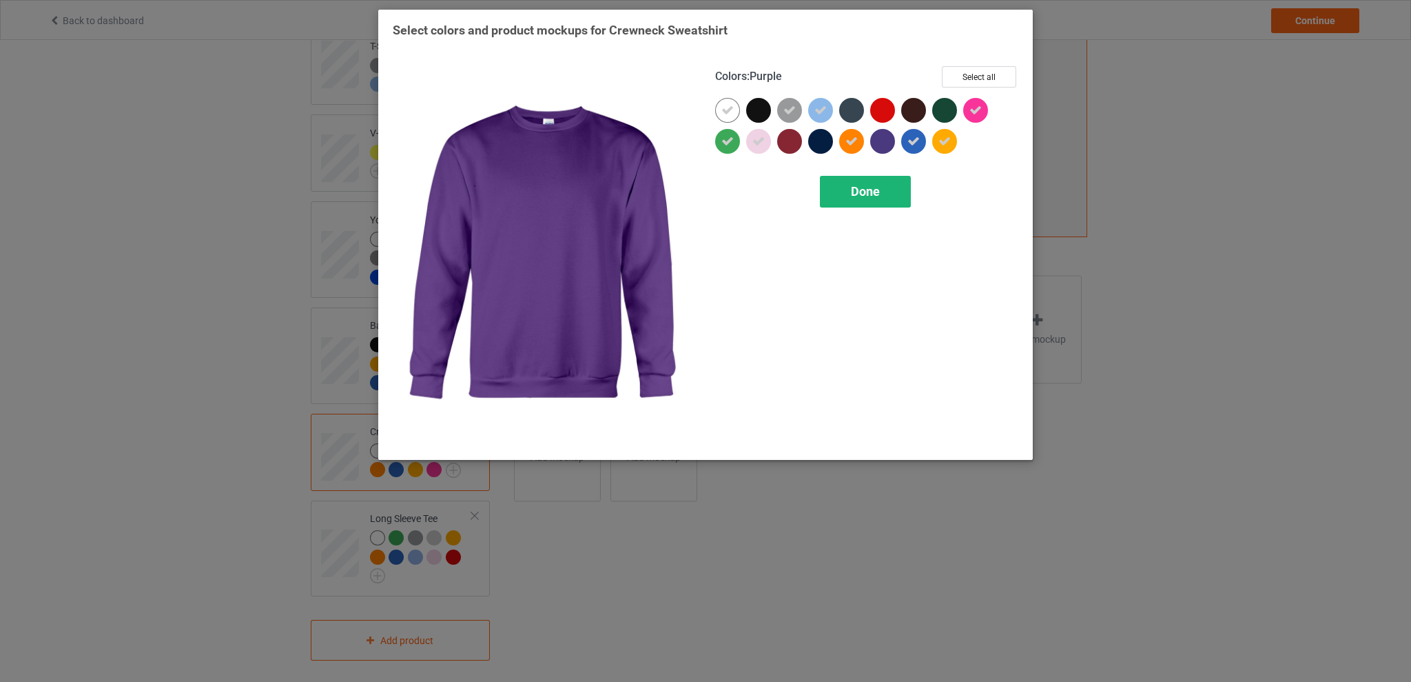
click at [861, 190] on span "Done" at bounding box center [865, 191] width 29 height 14
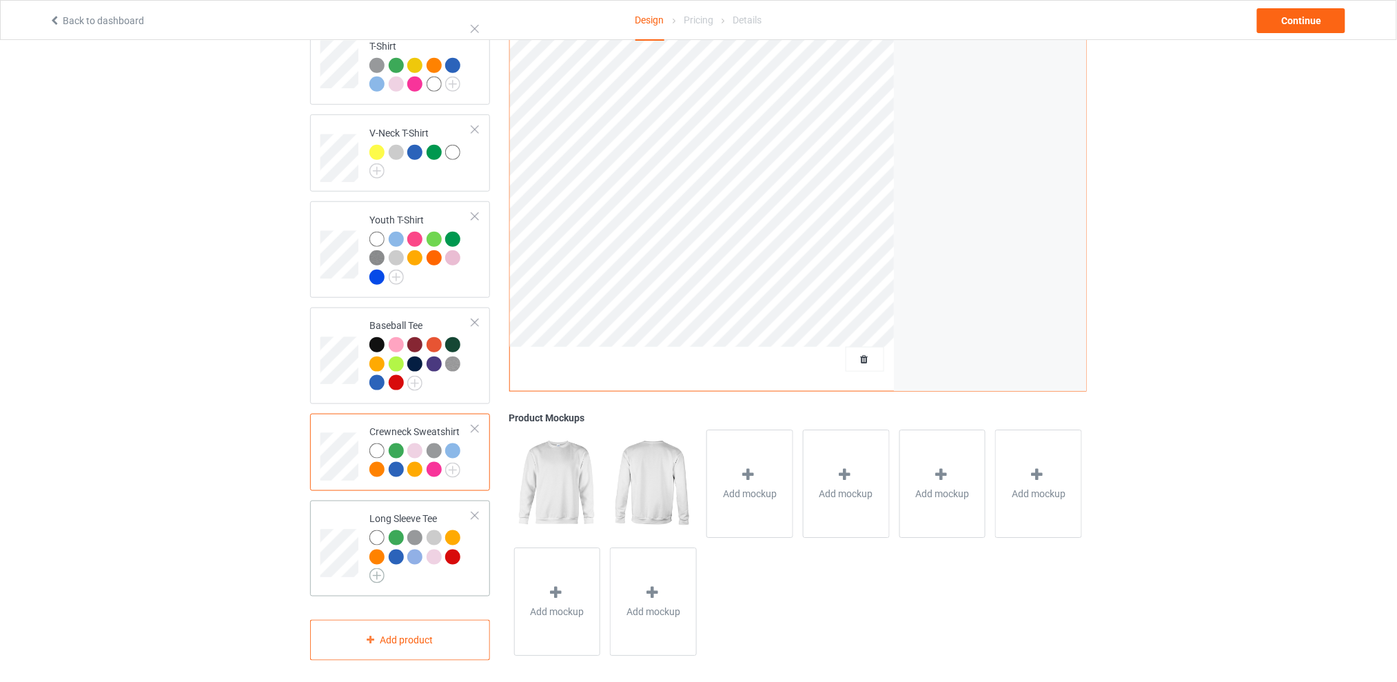
click at [377, 568] on img at bounding box center [376, 575] width 15 height 15
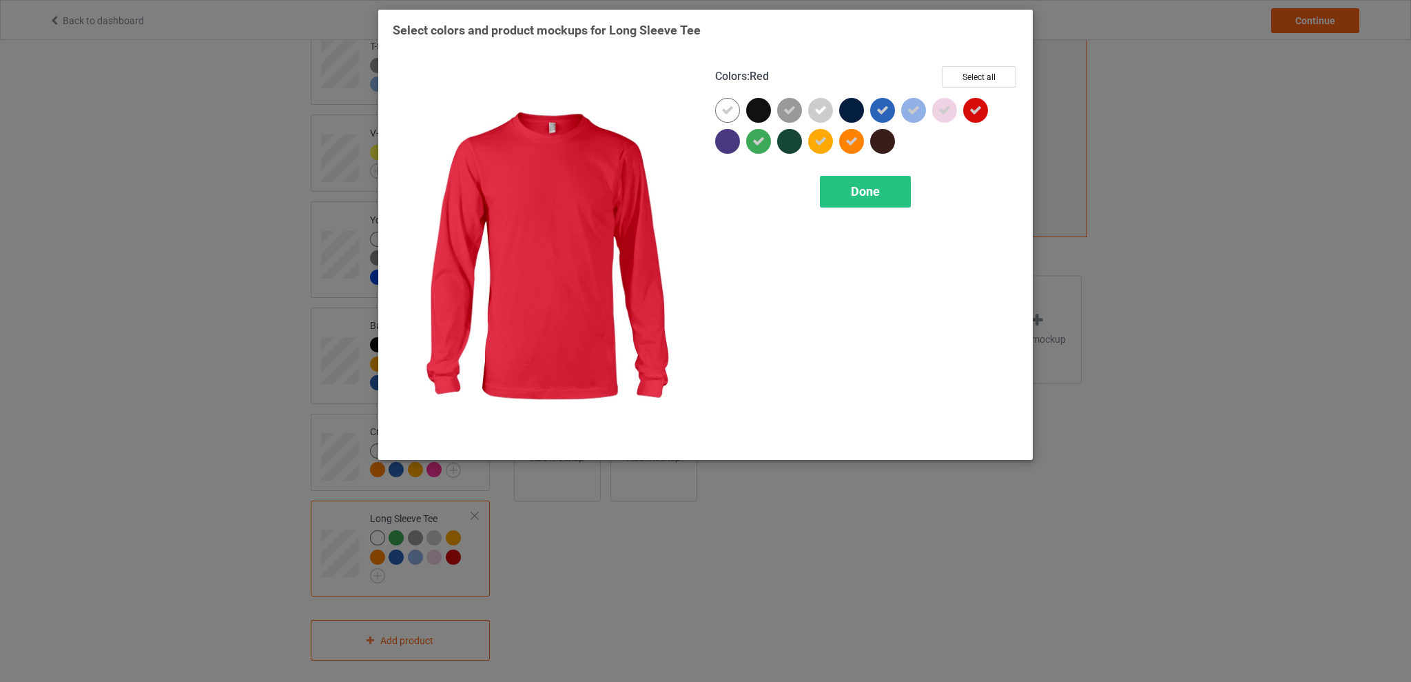
click at [976, 104] on icon at bounding box center [976, 110] width 12 height 12
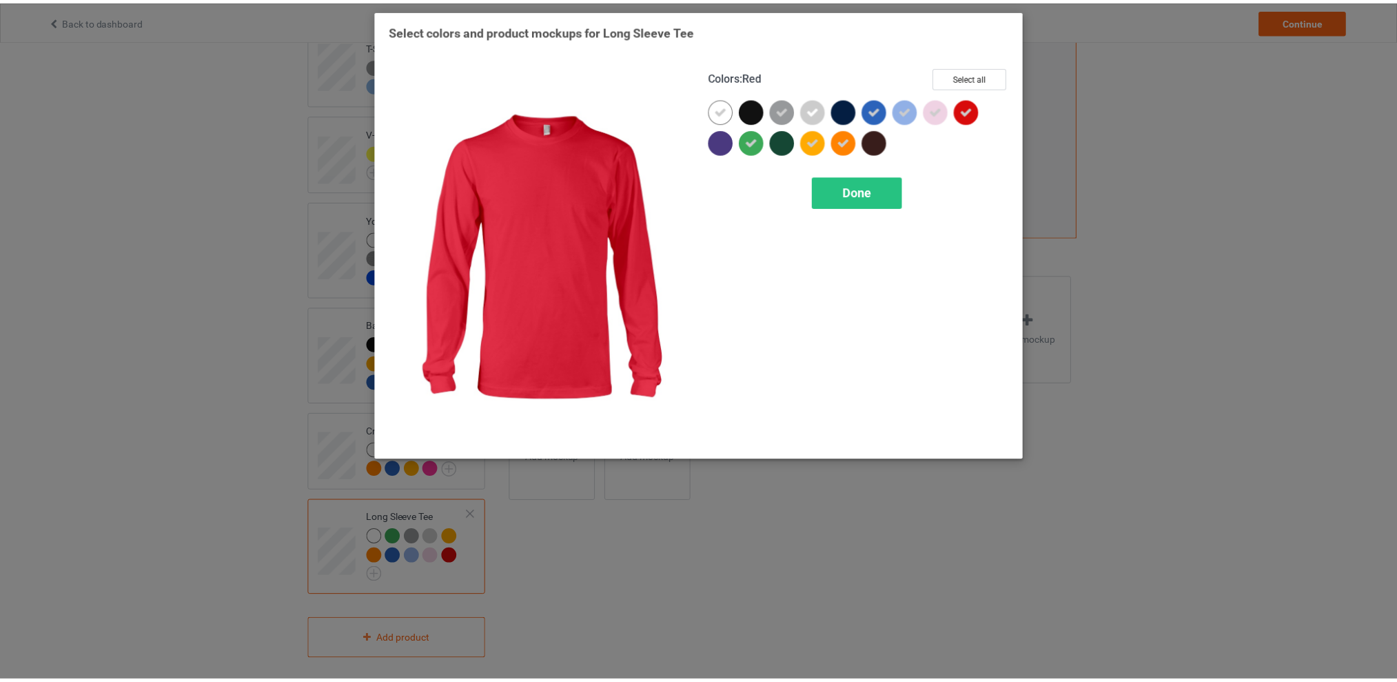
scroll to position [338, 0]
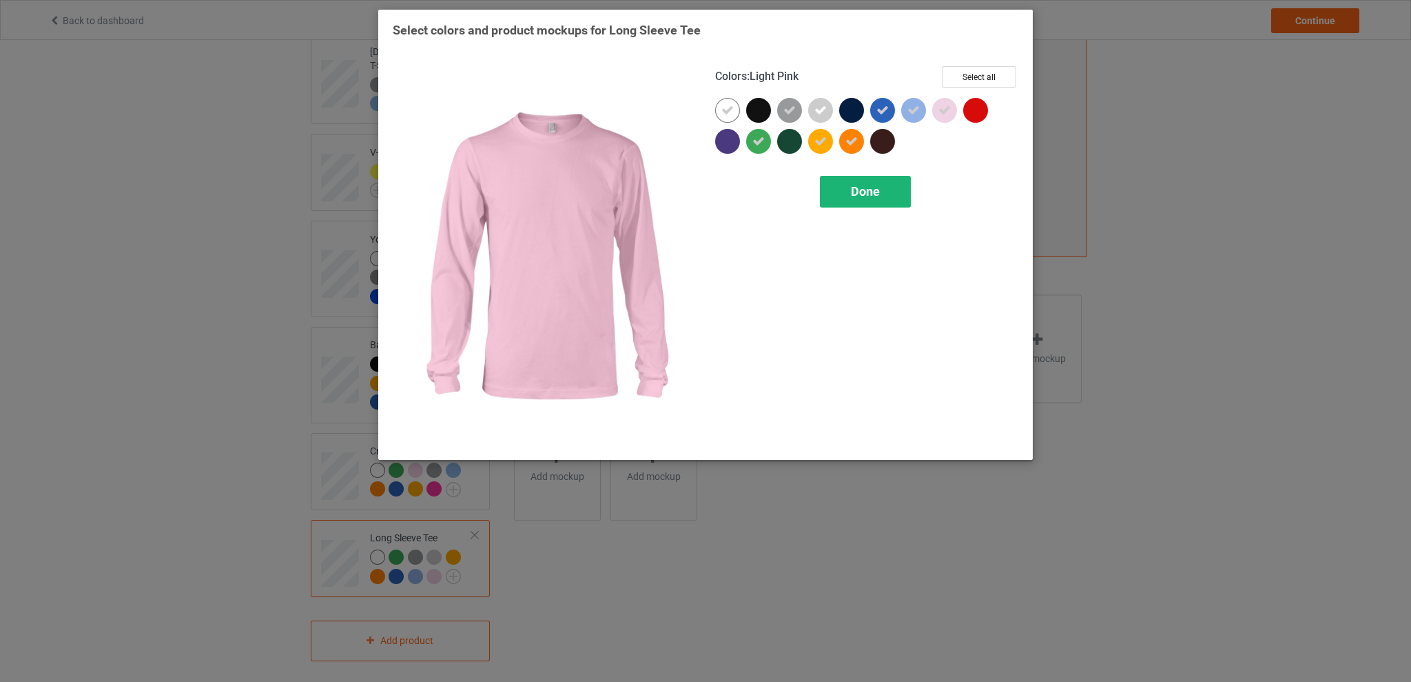
click at [878, 191] on span "Done" at bounding box center [865, 191] width 29 height 14
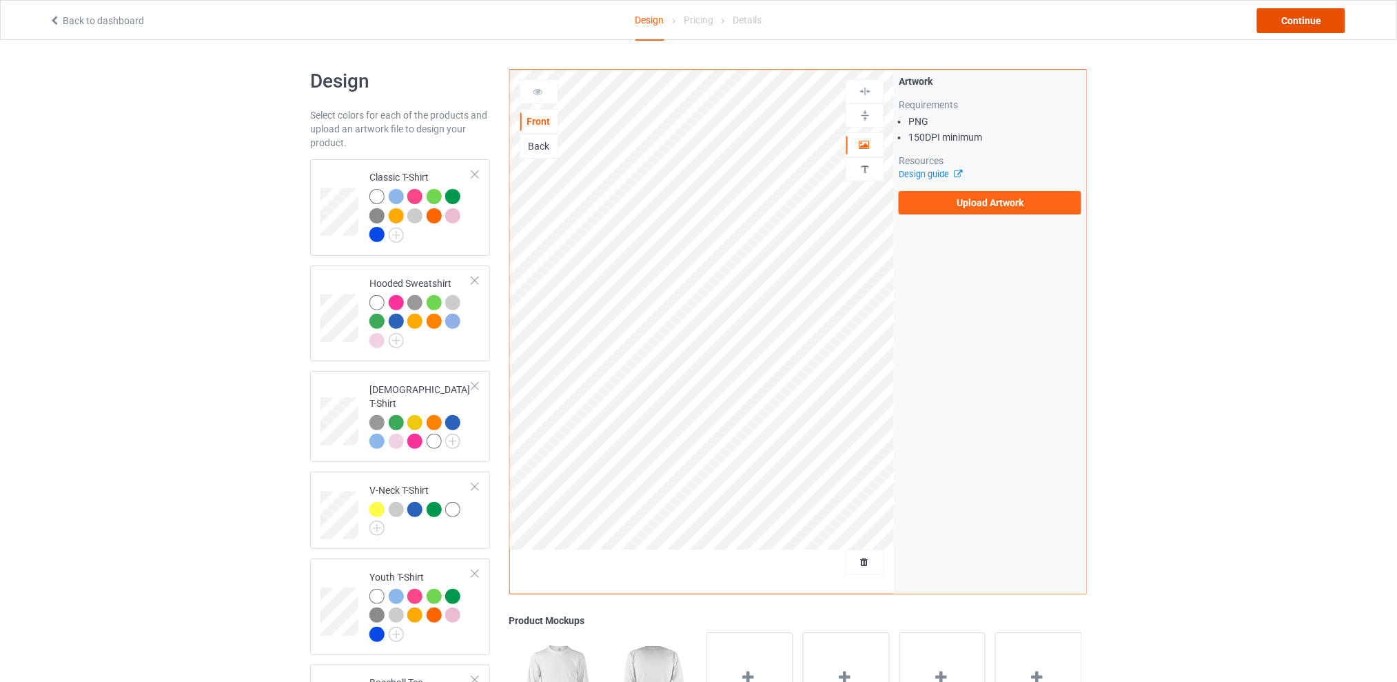
click at [1278, 8] on div "Continue" at bounding box center [1301, 20] width 88 height 25
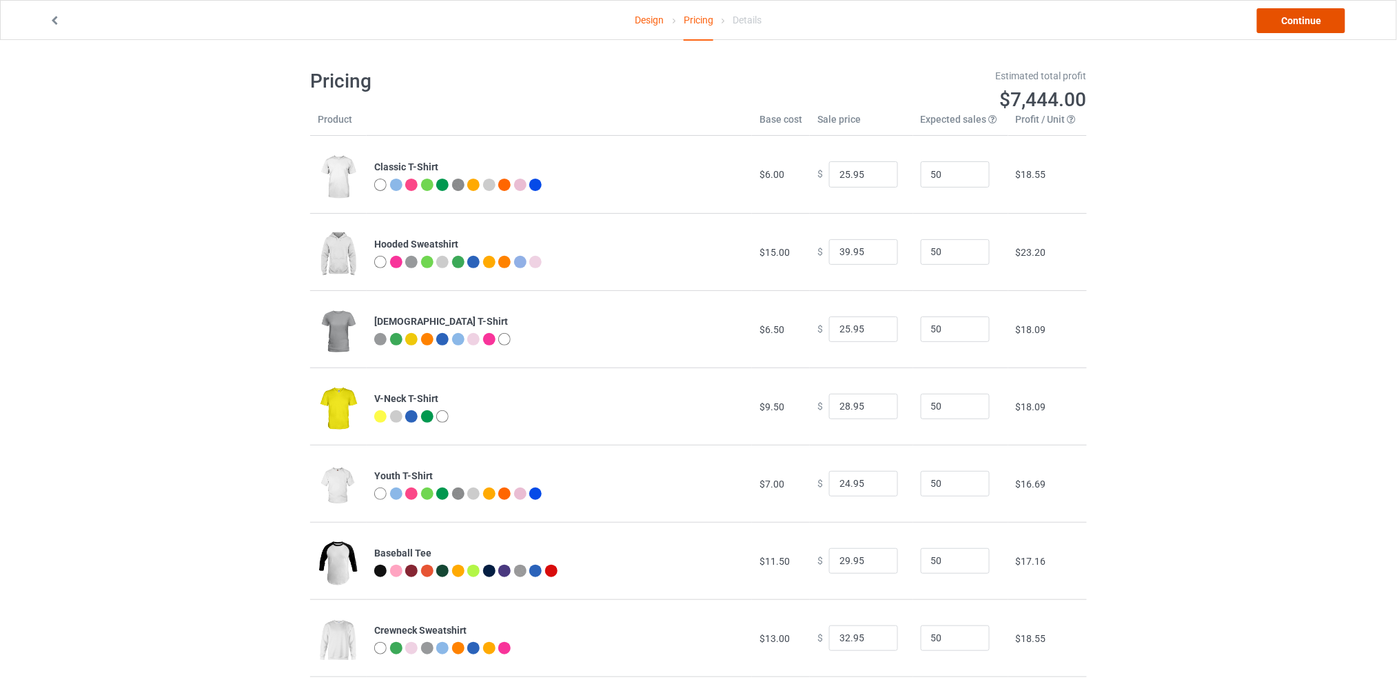
click at [1274, 17] on link "Continue" at bounding box center [1301, 20] width 88 height 25
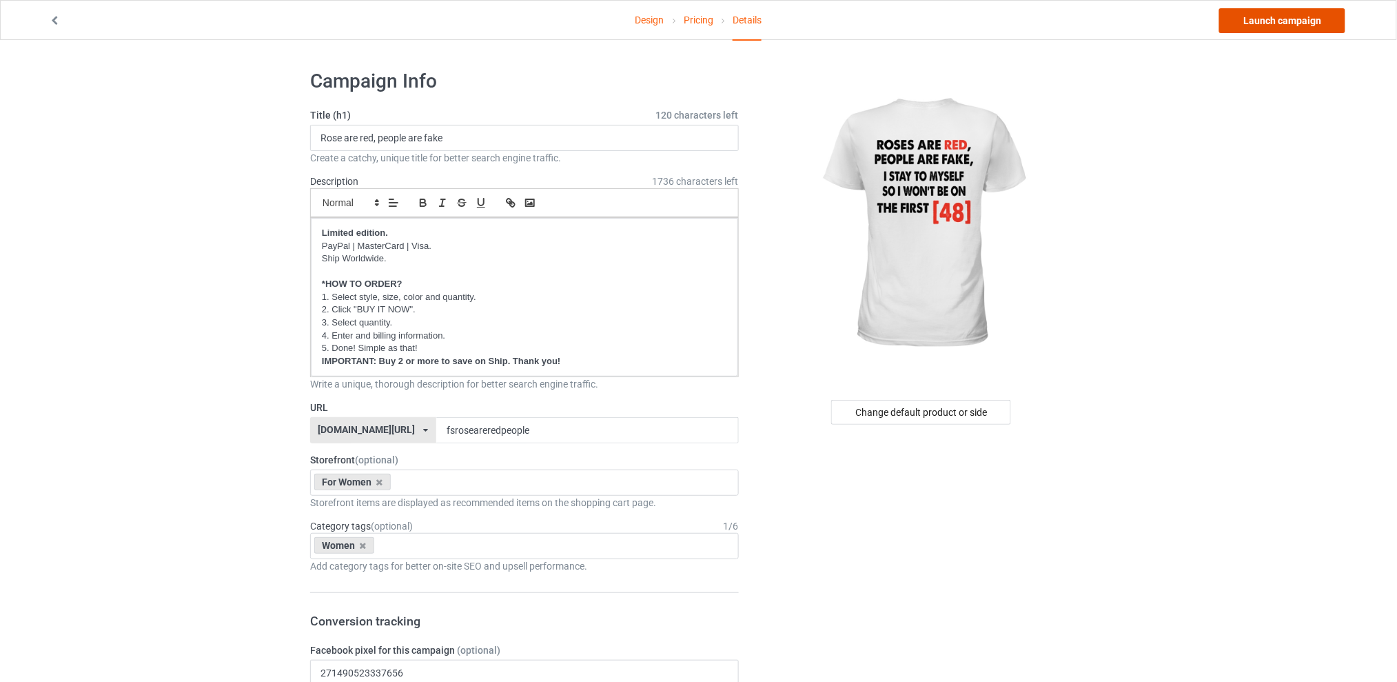
click at [1281, 17] on link "Launch campaign" at bounding box center [1282, 20] width 126 height 25
